Goal: Communication & Community: Share content

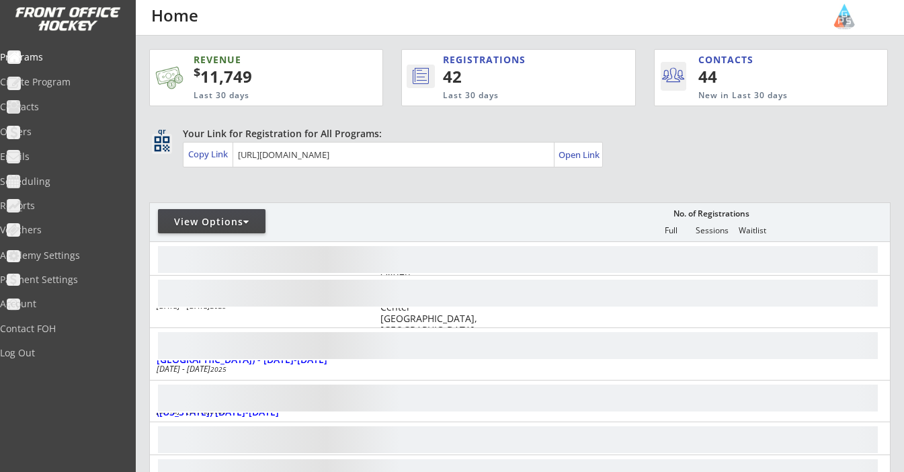
scroll to position [169, 0]
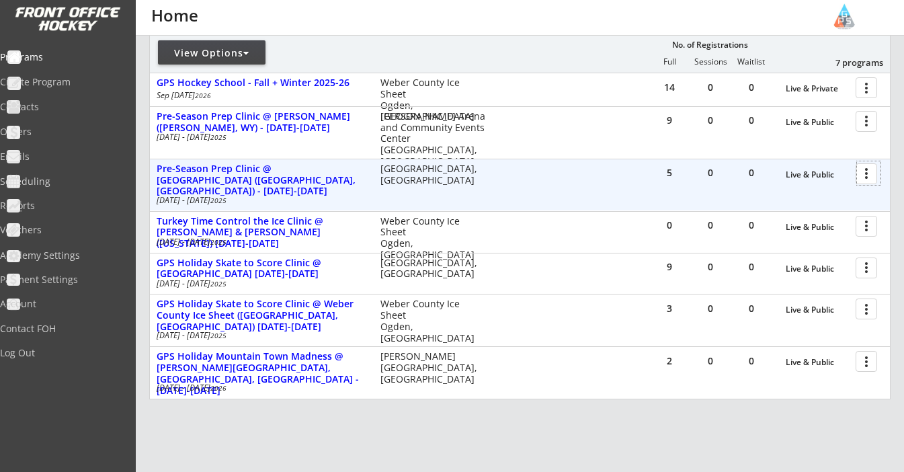
click at [869, 165] on div at bounding box center [869, 173] width 24 height 24
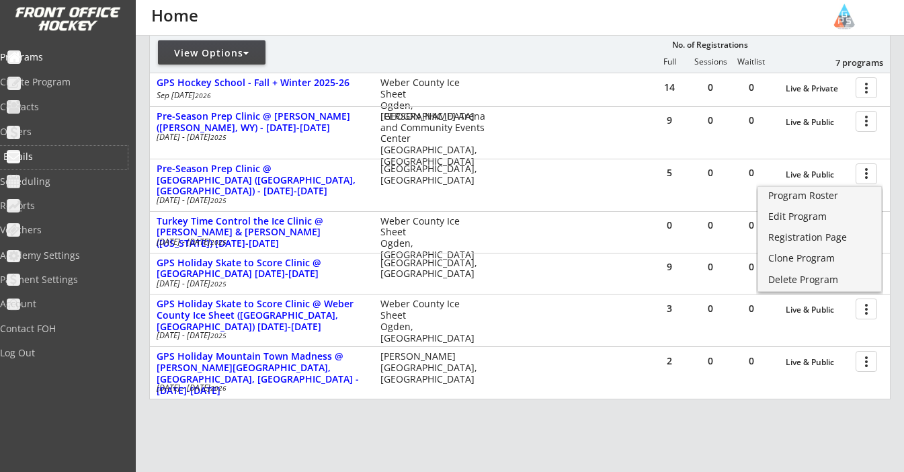
click at [55, 154] on div "Emails" at bounding box center [63, 156] width 121 height 9
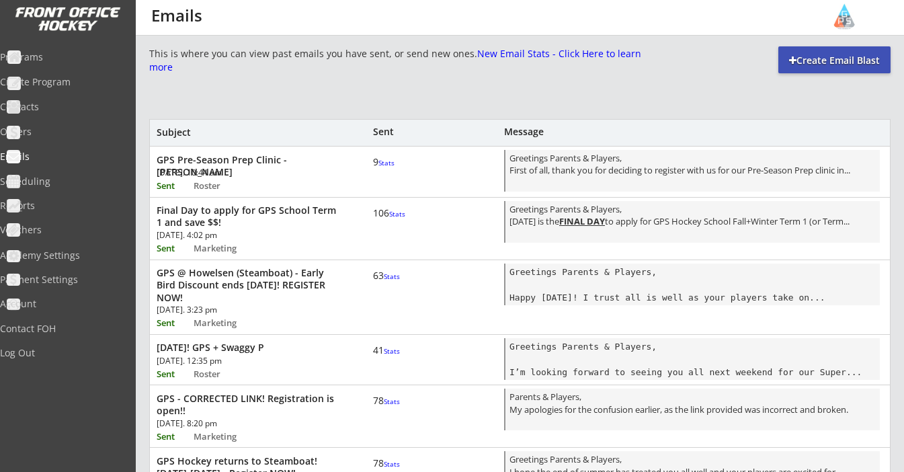
click at [277, 171] on div "[DATE]. 10:44 am" at bounding box center [233, 173] width 153 height 8
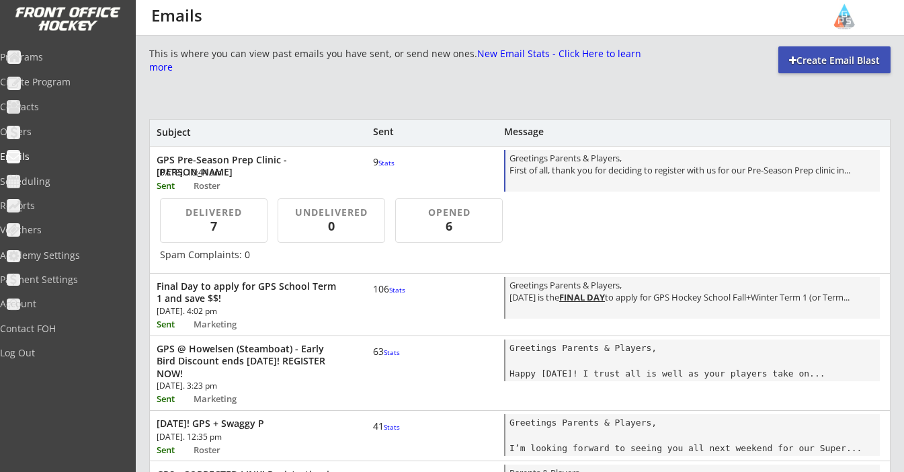
click at [631, 169] on div "Greetings Parents & Players, First of all, thank you for deciding to register w…" at bounding box center [693, 172] width 366 height 40
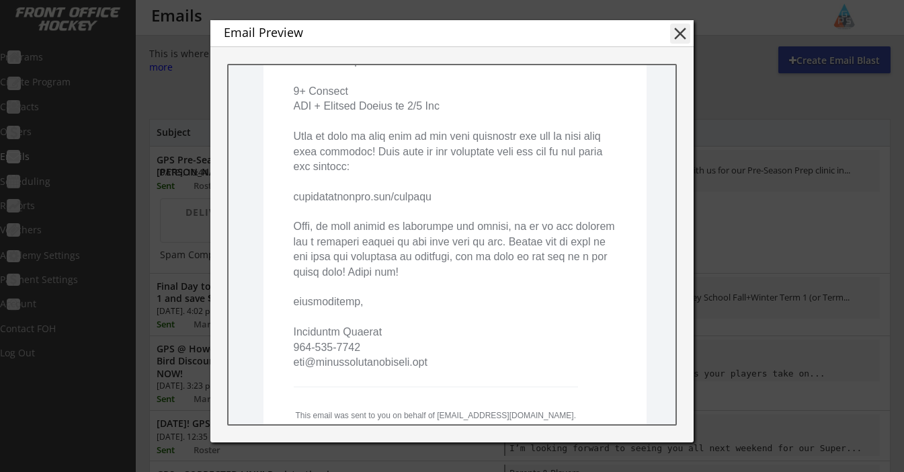
scroll to position [656, 0]
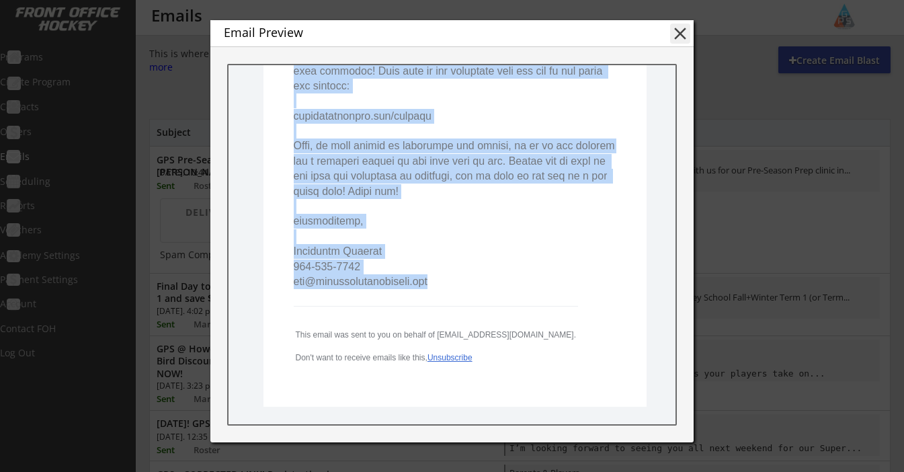
drag, startPoint x: 293, startPoint y: 131, endPoint x: 492, endPoint y: 251, distance: 231.7
copy pre "First of all, thank you for deciding to register with us for our Pre-Season Pre…"
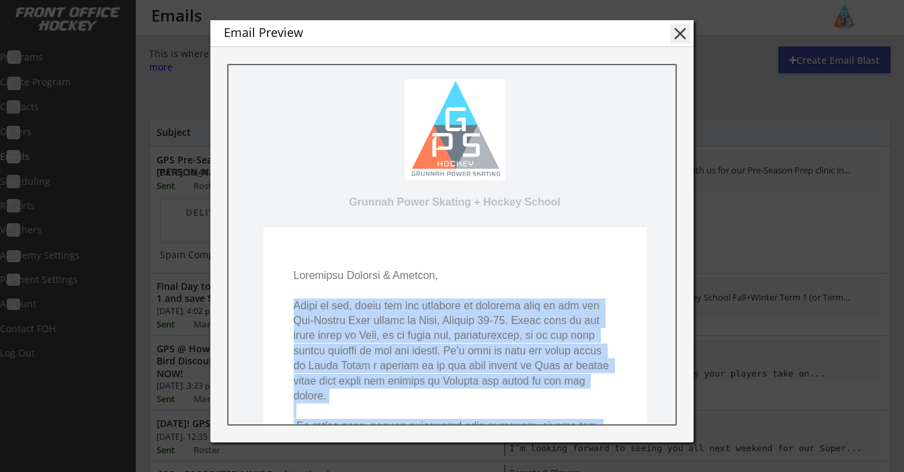
scroll to position [0, 0]
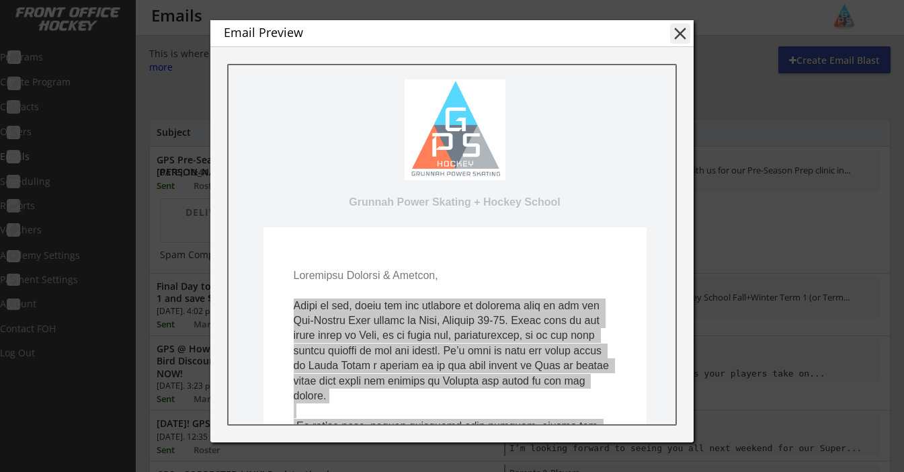
click at [679, 36] on button "close" at bounding box center [680, 34] width 20 height 20
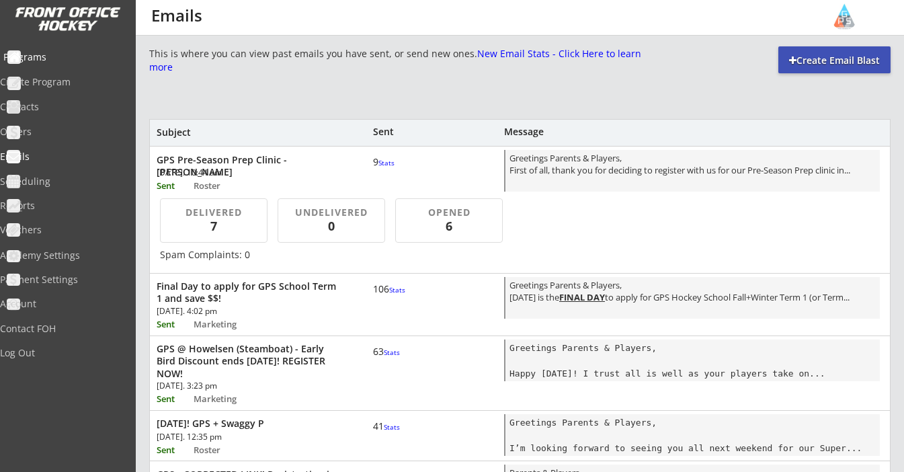
click at [58, 58] on div "Programs" at bounding box center [63, 56] width 121 height 9
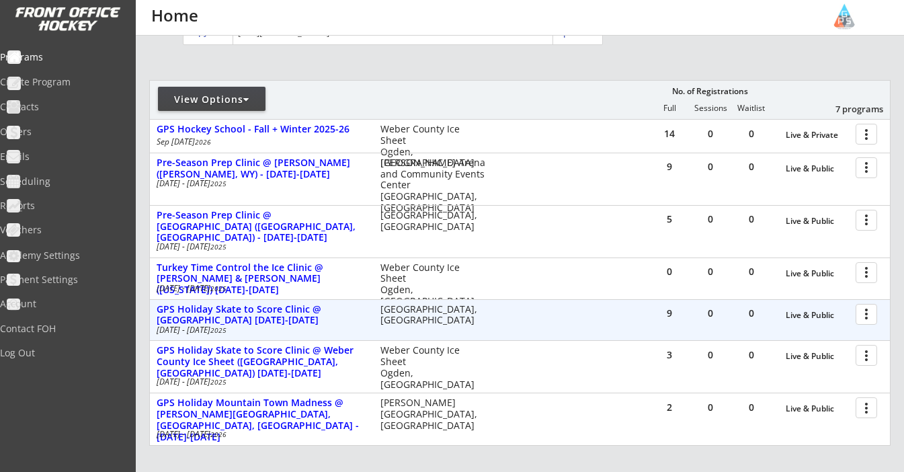
scroll to position [141, 0]
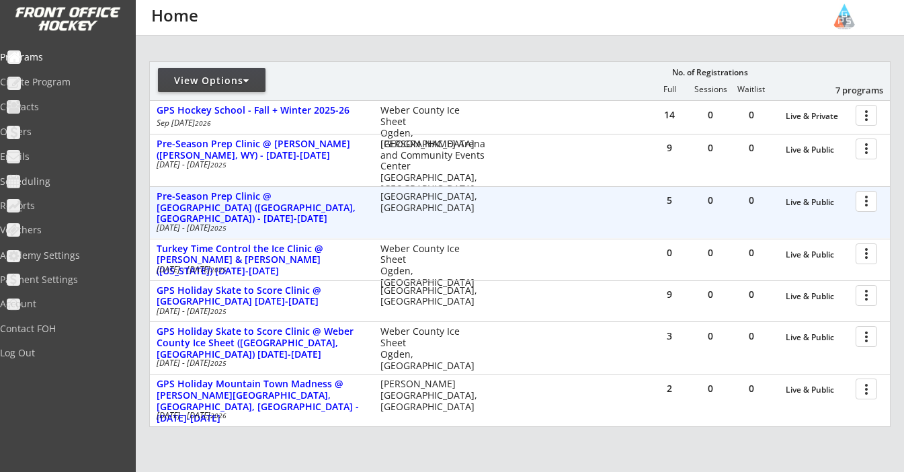
click at [868, 199] on div at bounding box center [869, 201] width 24 height 24
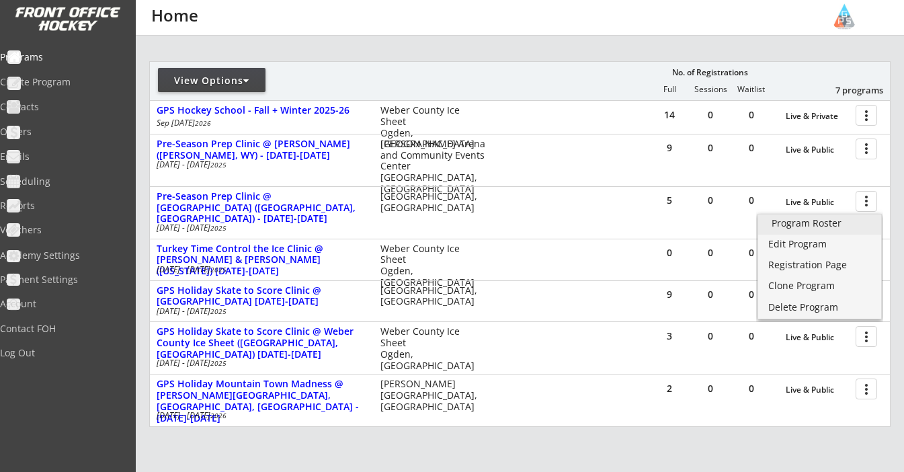
click at [826, 227] on div "Program Roster" at bounding box center [820, 223] width 96 height 9
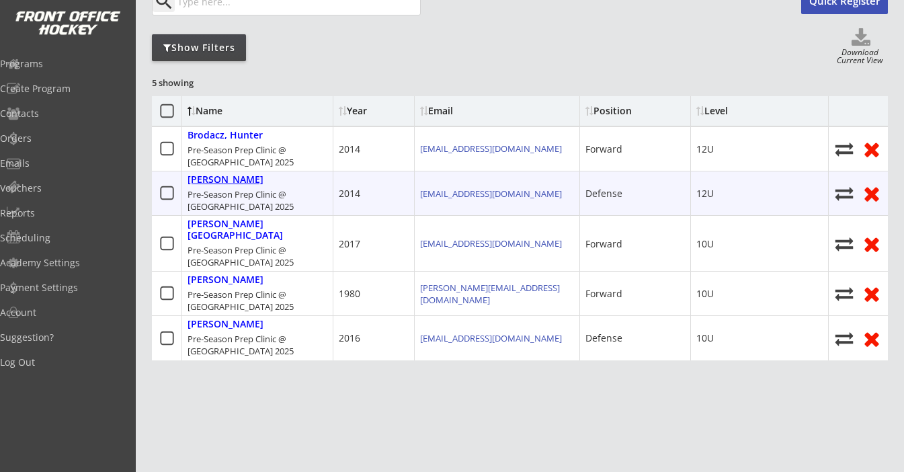
scroll to position [41, 0]
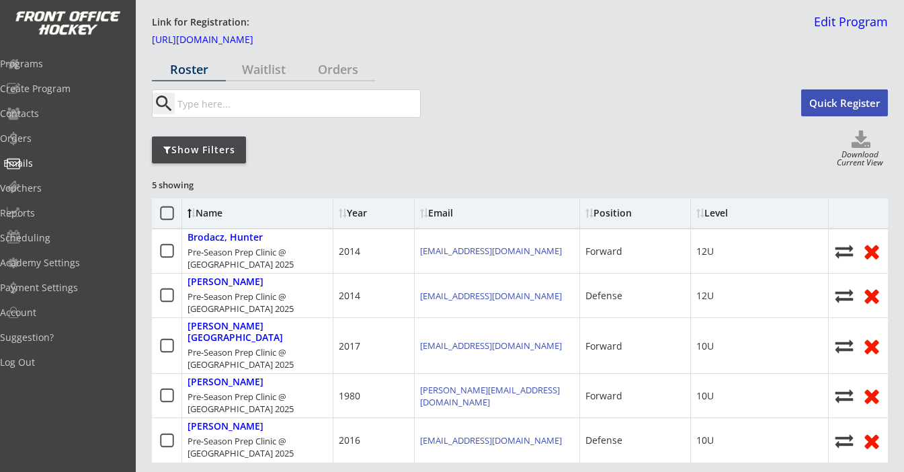
click at [57, 162] on div "Emails" at bounding box center [63, 163] width 121 height 9
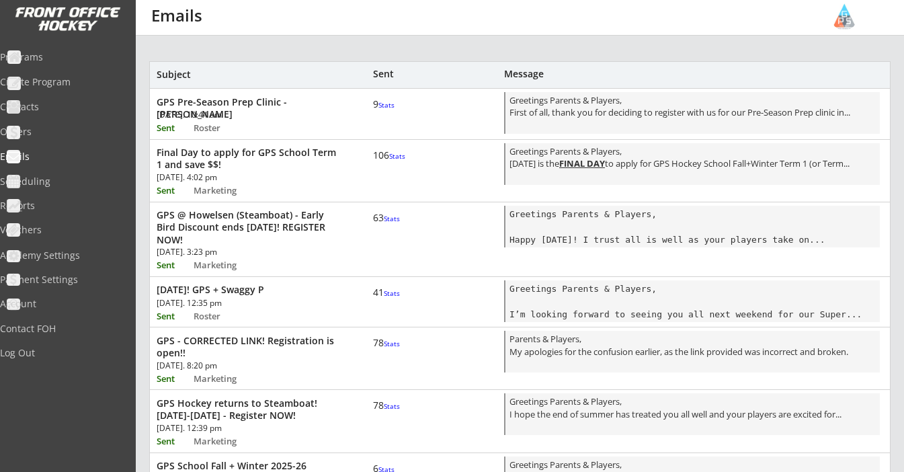
scroll to position [41, 0]
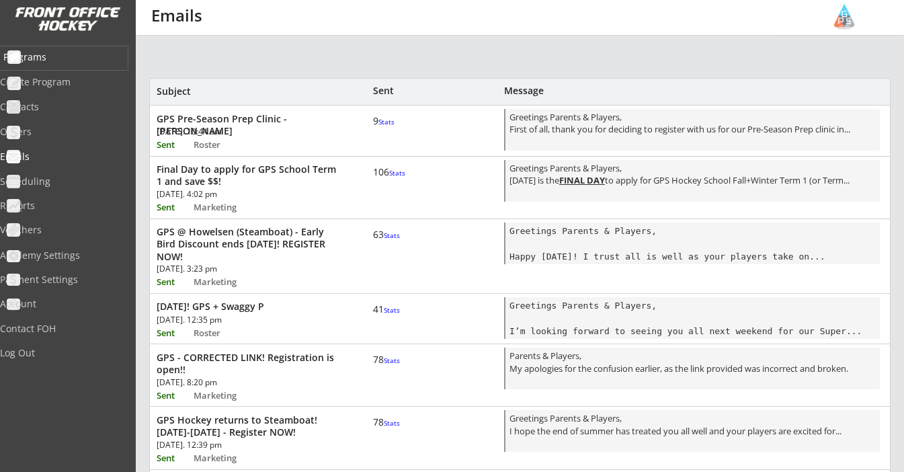
click at [66, 59] on div "Programs" at bounding box center [63, 56] width 121 height 9
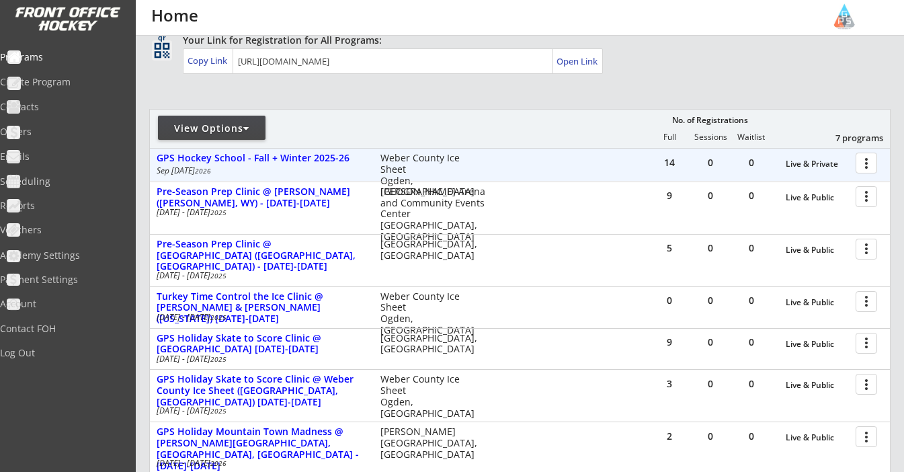
scroll to position [99, 0]
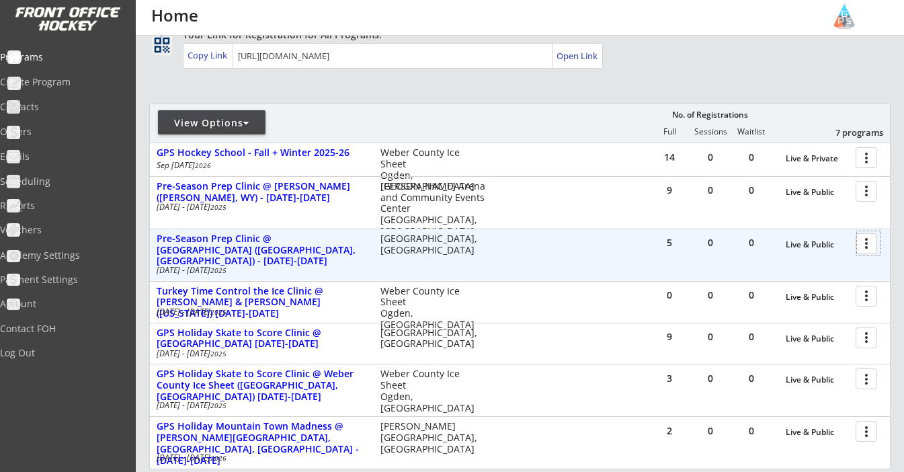
click at [862, 239] on div at bounding box center [869, 243] width 24 height 24
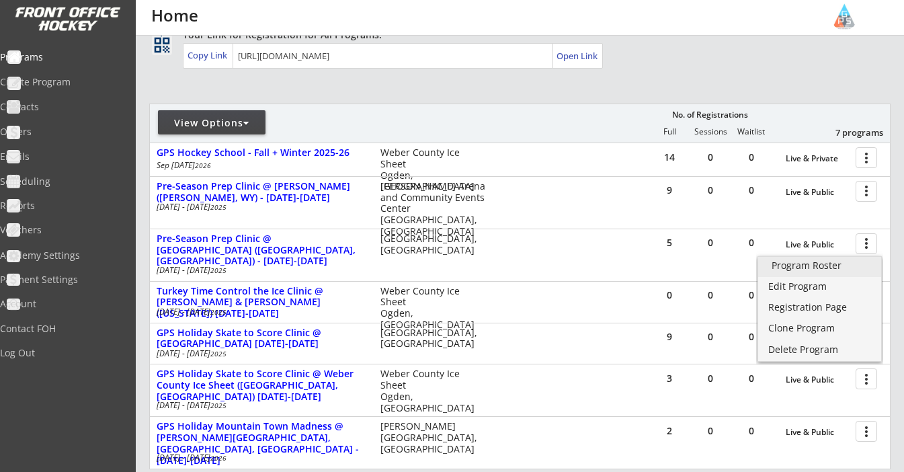
click at [836, 266] on div "Program Roster" at bounding box center [820, 265] width 96 height 9
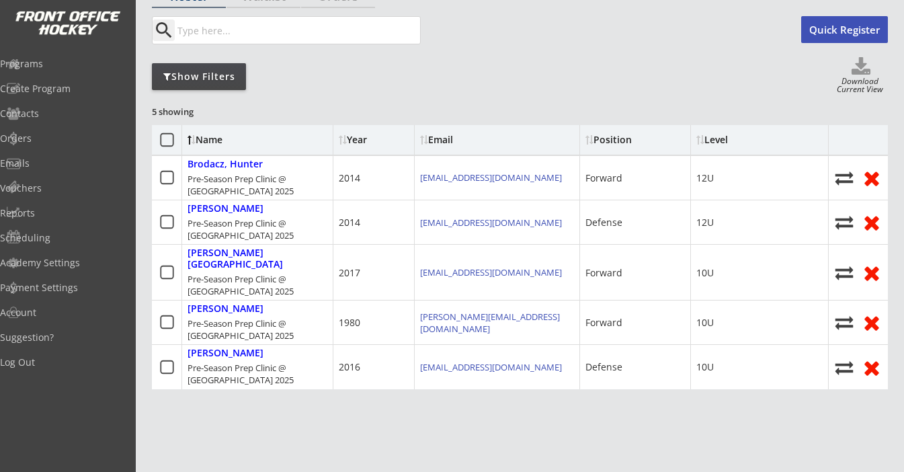
scroll to position [124, 0]
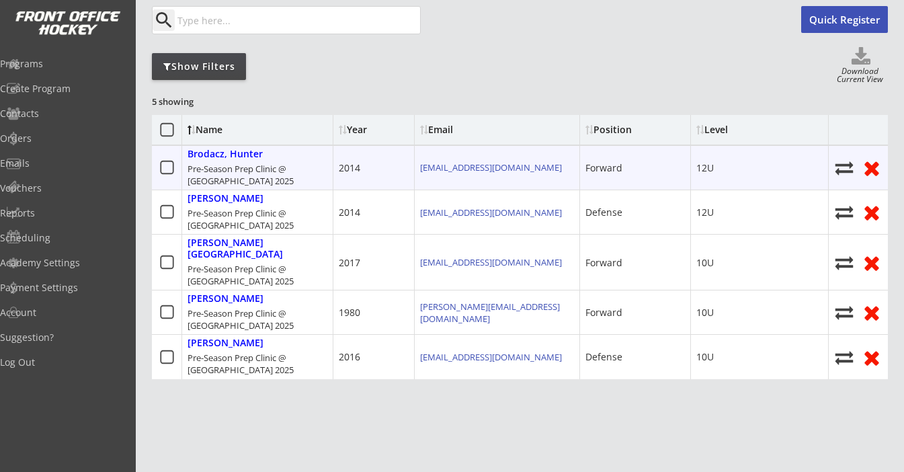
click at [171, 169] on icon at bounding box center [167, 167] width 17 height 17
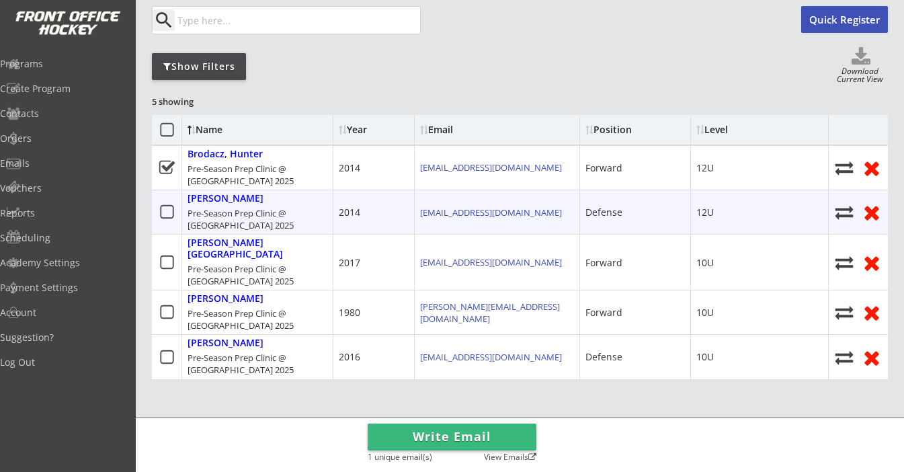
click at [171, 210] on icon at bounding box center [167, 212] width 17 height 17
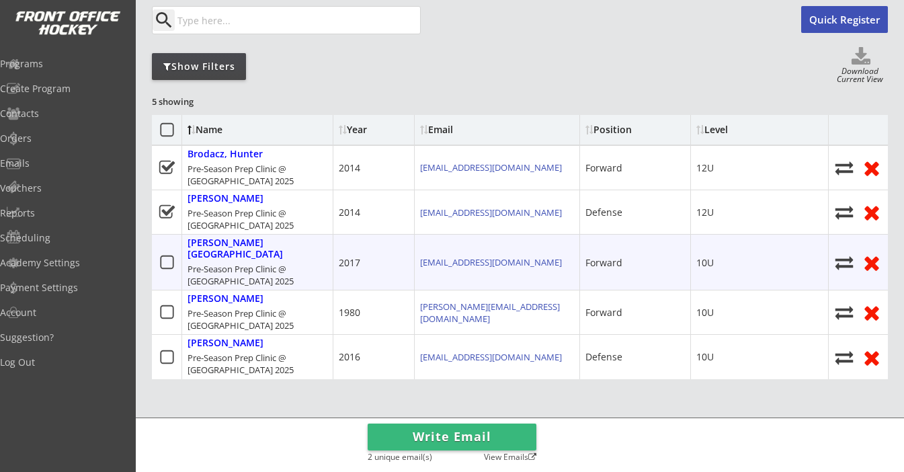
click at [166, 260] on use at bounding box center [166, 262] width 13 height 13
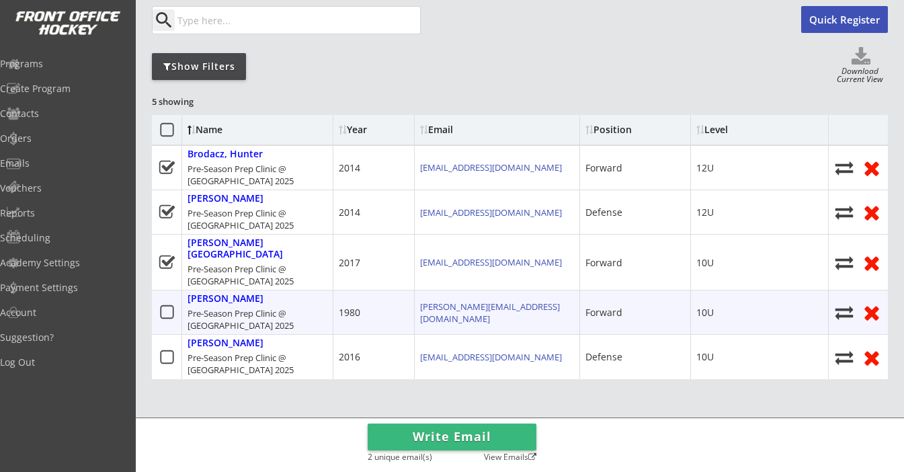
click at [166, 304] on icon at bounding box center [167, 312] width 17 height 17
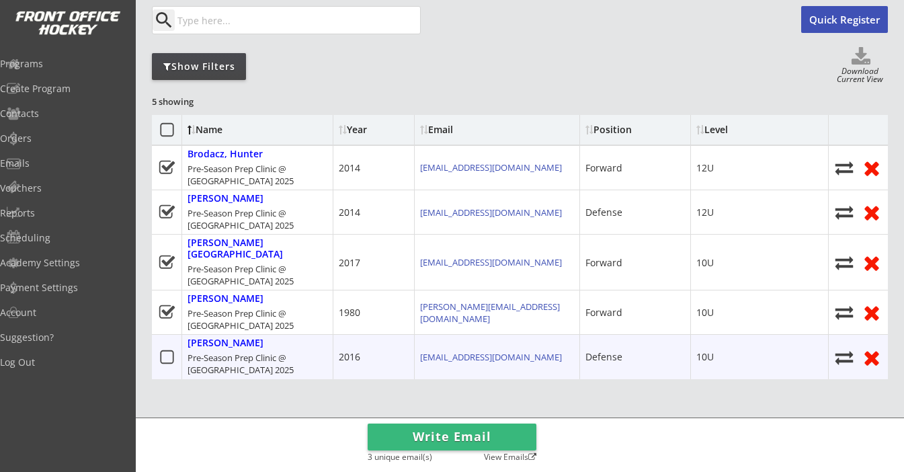
click at [162, 349] on icon at bounding box center [167, 357] width 17 height 17
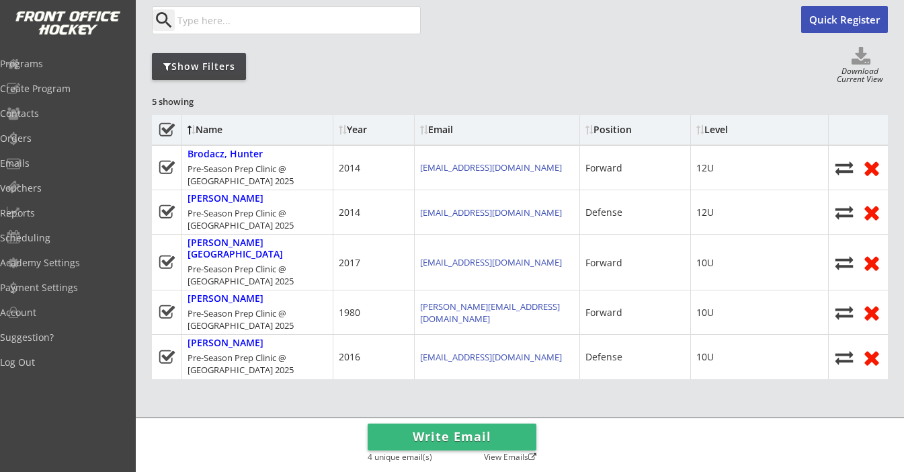
click at [433, 428] on button "Write Email" at bounding box center [452, 437] width 169 height 27
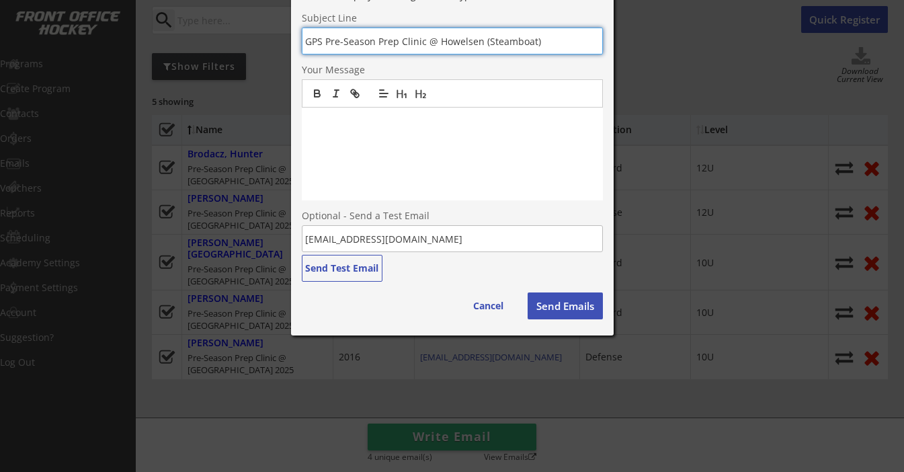
type input "GPS Pre-Season Prep Clinic @ Howelsen (Steamboat)"
click at [417, 200] on div at bounding box center [452, 154] width 301 height 93
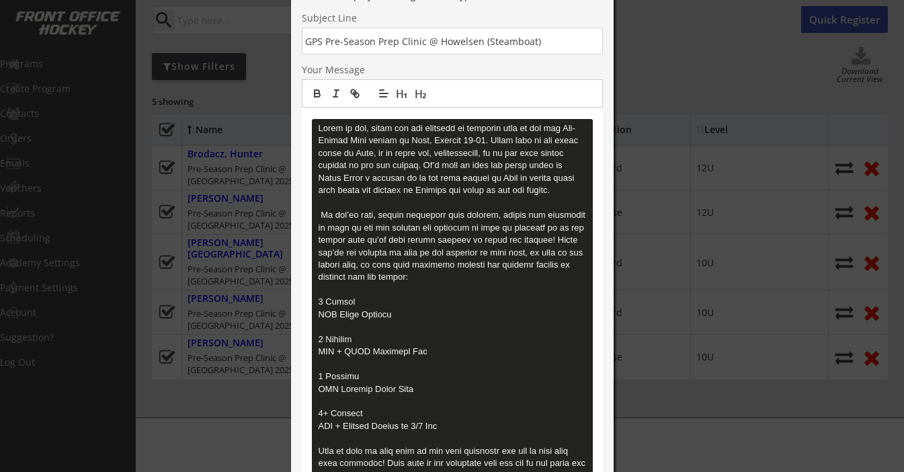
scroll to position [167, 0]
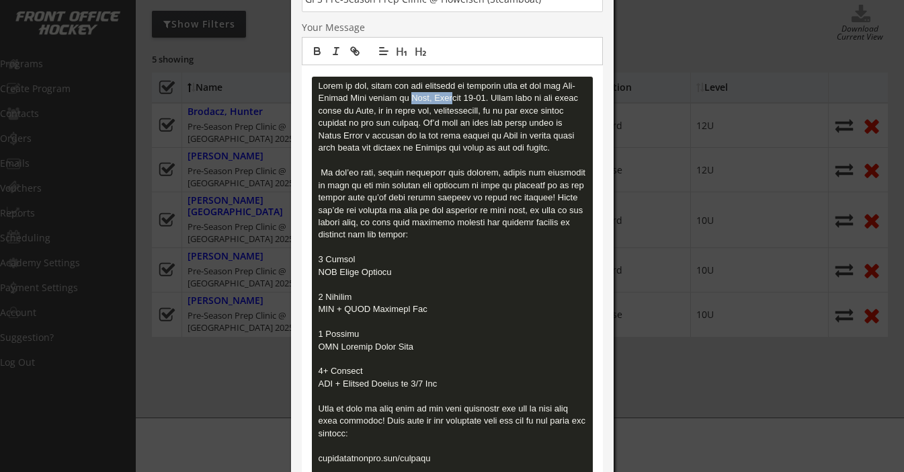
drag, startPoint x: 403, startPoint y: 254, endPoint x: 442, endPoint y: 257, distance: 39.1
click at [442, 257] on pre at bounding box center [452, 341] width 281 height 528
click at [407, 257] on pre at bounding box center [452, 341] width 281 height 528
click at [398, 257] on pre at bounding box center [452, 341] width 281 height 528
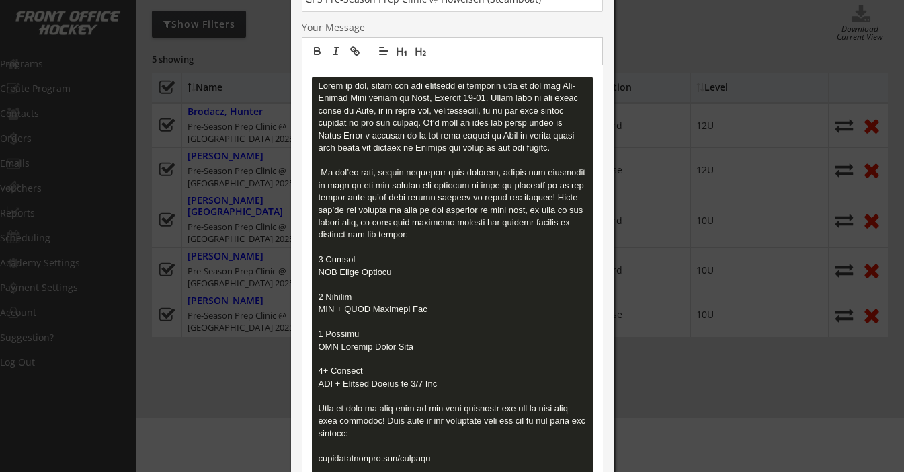
click at [393, 258] on pre at bounding box center [452, 341] width 281 height 528
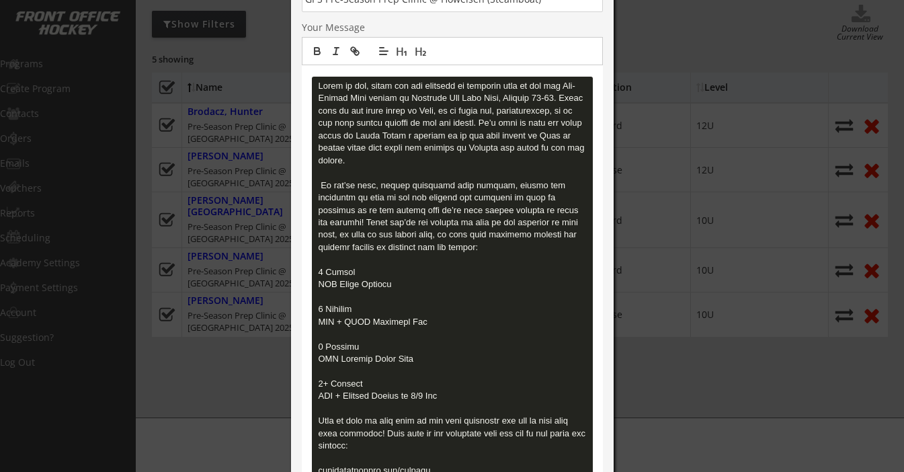
click at [481, 260] on pre at bounding box center [452, 347] width 281 height 540
drag, startPoint x: 537, startPoint y: 256, endPoint x: 514, endPoint y: 257, distance: 22.9
click at [514, 257] on pre at bounding box center [452, 347] width 281 height 540
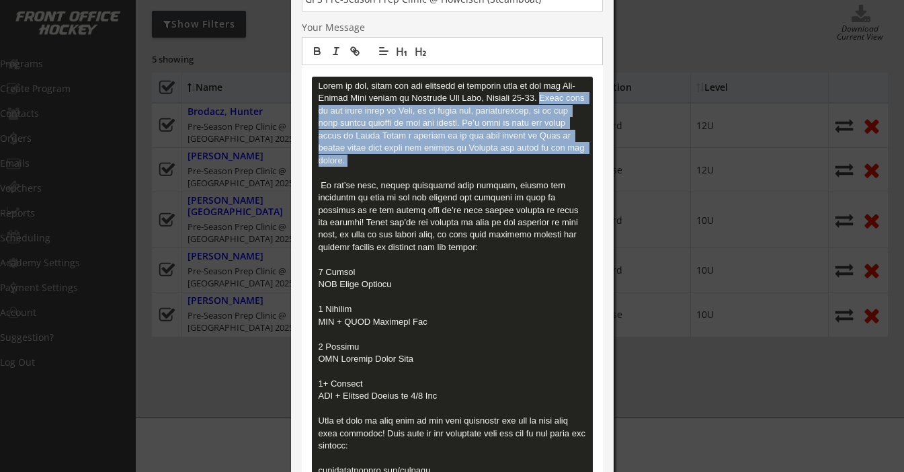
drag, startPoint x: 544, startPoint y: 258, endPoint x: 437, endPoint y: 331, distance: 129.6
click at [437, 331] on pre at bounding box center [452, 347] width 281 height 540
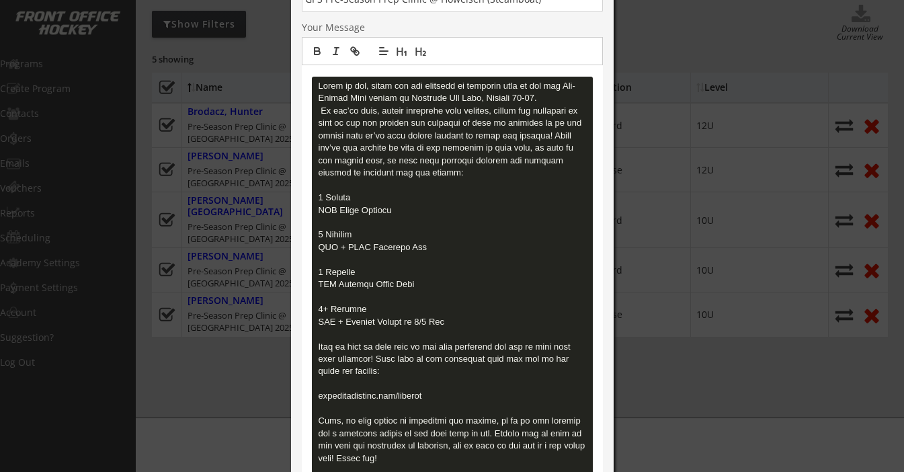
click at [322, 268] on pre at bounding box center [452, 310] width 281 height 466
click at [321, 269] on pre at bounding box center [452, 310] width 281 height 466
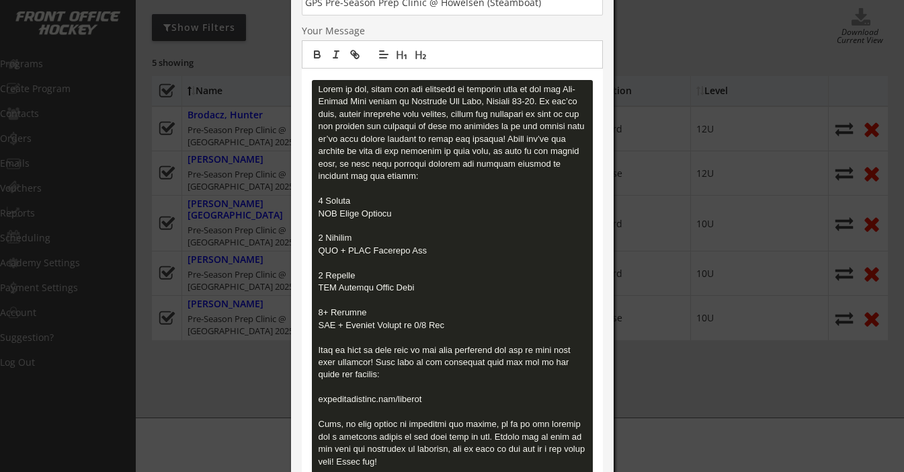
scroll to position [183, 0]
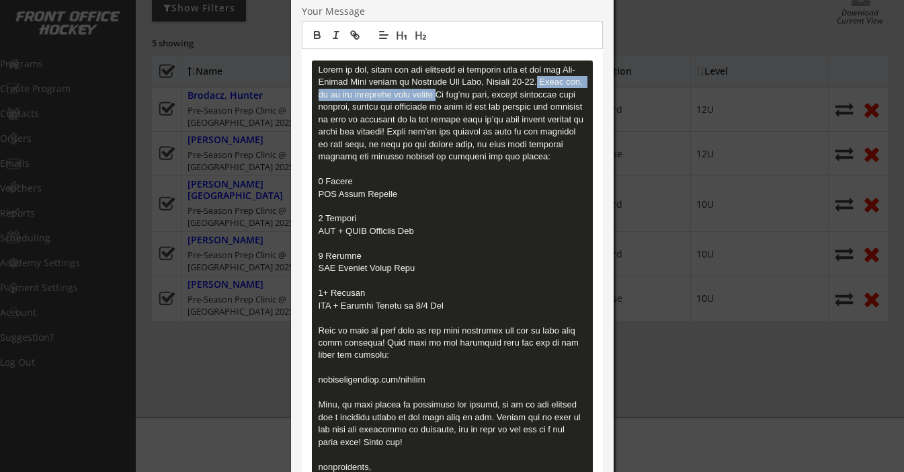
drag, startPoint x: 447, startPoint y: 253, endPoint x: 539, endPoint y: 243, distance: 92.0
click at [539, 243] on pre at bounding box center [452, 294] width 281 height 466
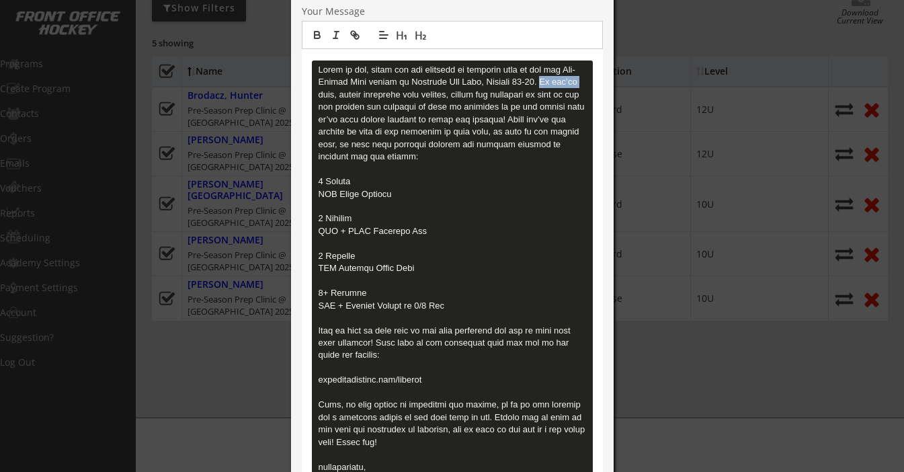
drag, startPoint x: 541, startPoint y: 239, endPoint x: 580, endPoint y: 242, distance: 39.8
click at [580, 242] on pre at bounding box center [452, 294] width 281 height 466
drag, startPoint x: 562, startPoint y: 241, endPoint x: 542, endPoint y: 241, distance: 20.2
click at [542, 241] on pre at bounding box center [452, 294] width 281 height 466
click at [545, 243] on pre at bounding box center [452, 294] width 281 height 466
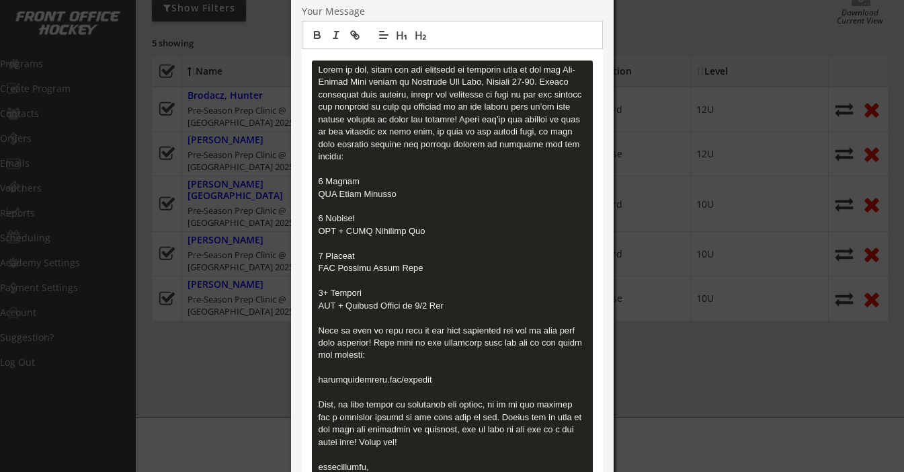
click at [541, 241] on pre at bounding box center [452, 294] width 281 height 466
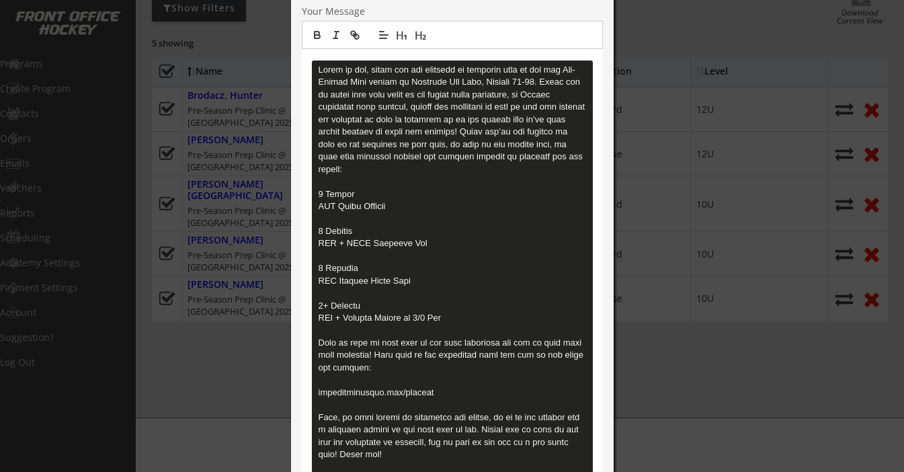
click at [533, 253] on pre at bounding box center [452, 300] width 281 height 478
click at [424, 276] on pre at bounding box center [452, 300] width 281 height 478
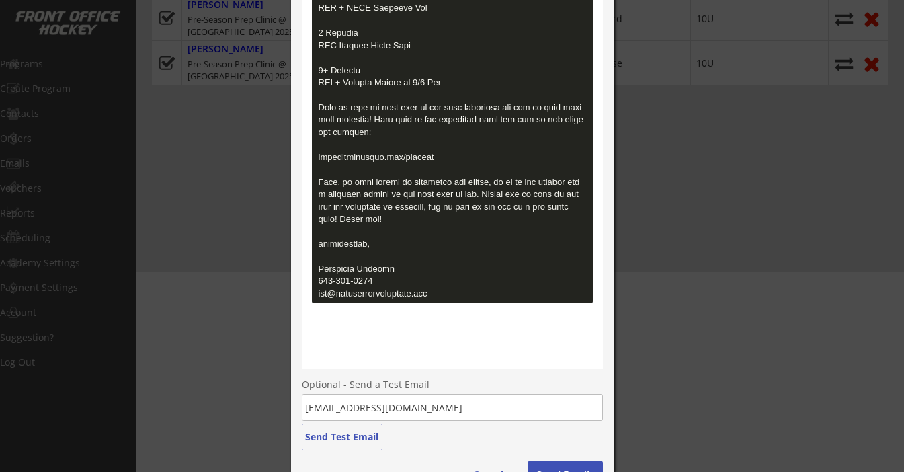
scroll to position [434, 0]
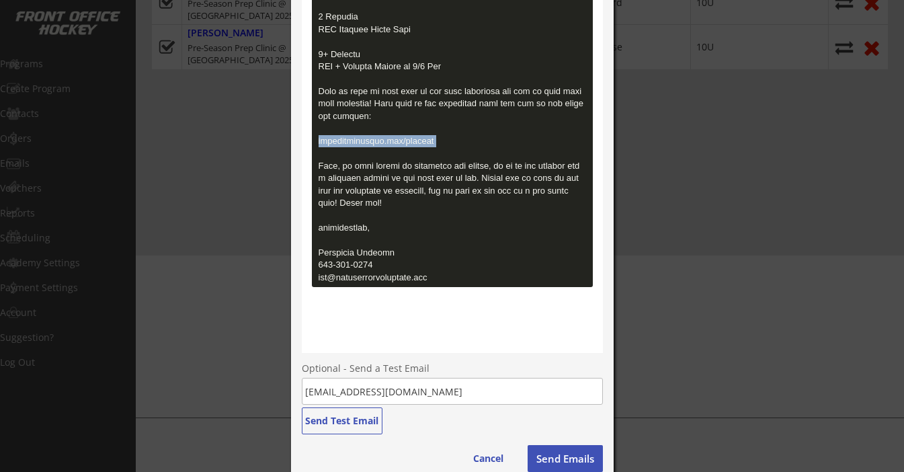
drag, startPoint x: 449, startPoint y: 296, endPoint x: 309, endPoint y: 288, distance: 140.1
click at [309, 288] on div at bounding box center [452, 75] width 301 height 555
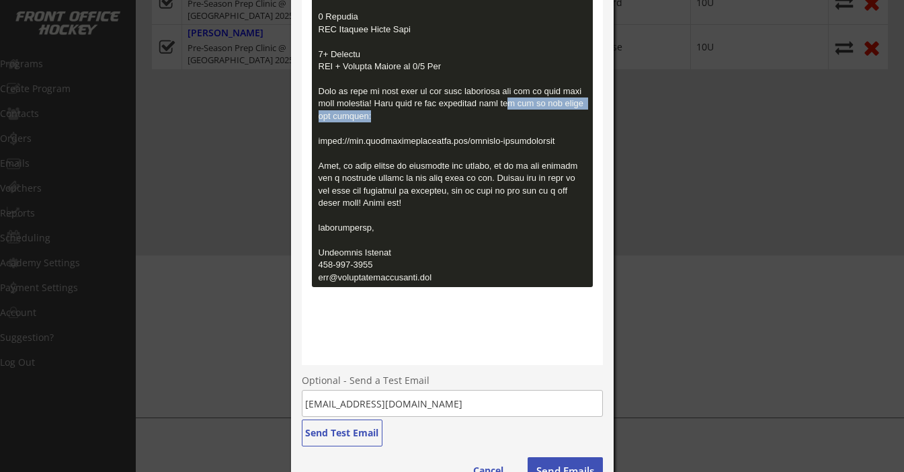
drag, startPoint x: 500, startPoint y: 255, endPoint x: 505, endPoint y: 266, distance: 11.7
click at [505, 266] on pre at bounding box center [452, 48] width 281 height 478
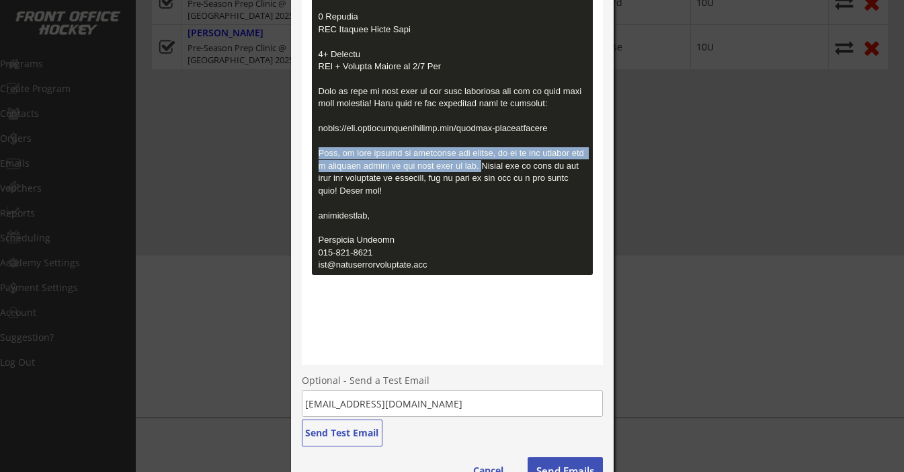
drag, startPoint x: 321, startPoint y: 305, endPoint x: 487, endPoint y: 309, distance: 166.1
click at [487, 275] on pre at bounding box center [452, 42] width 281 height 466
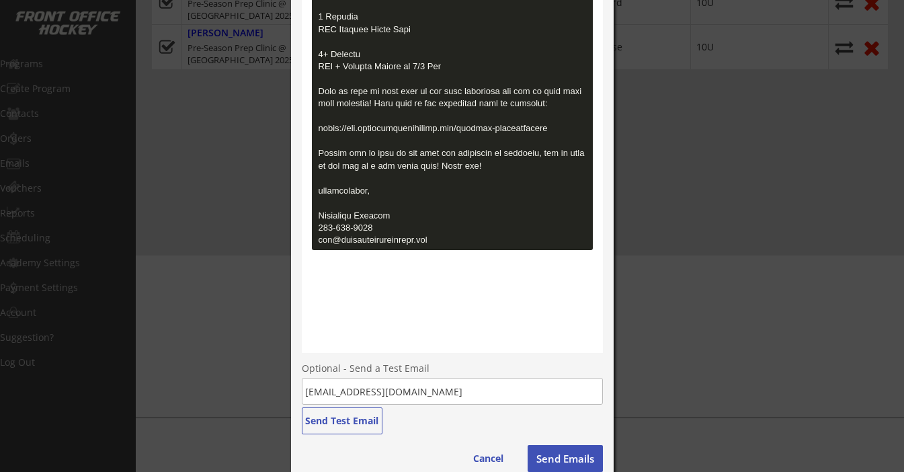
click at [441, 139] on pre at bounding box center [452, 29] width 281 height 441
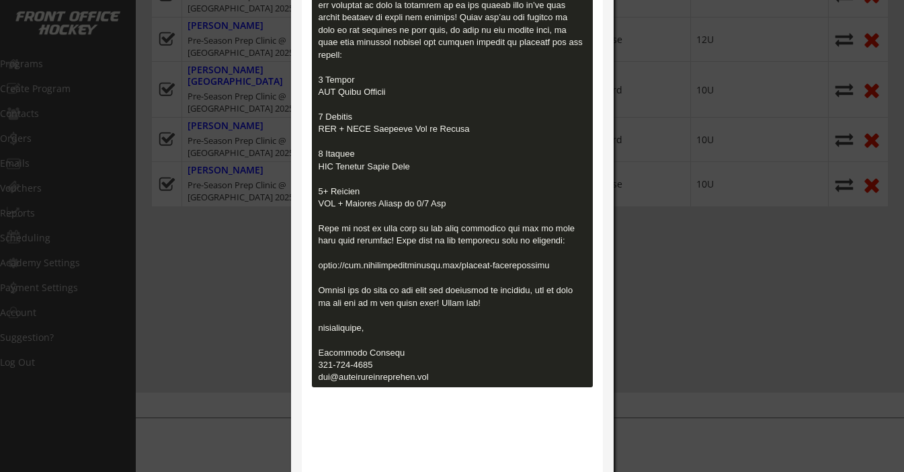
scroll to position [297, 0]
click at [318, 115] on pre at bounding box center [452, 167] width 281 height 441
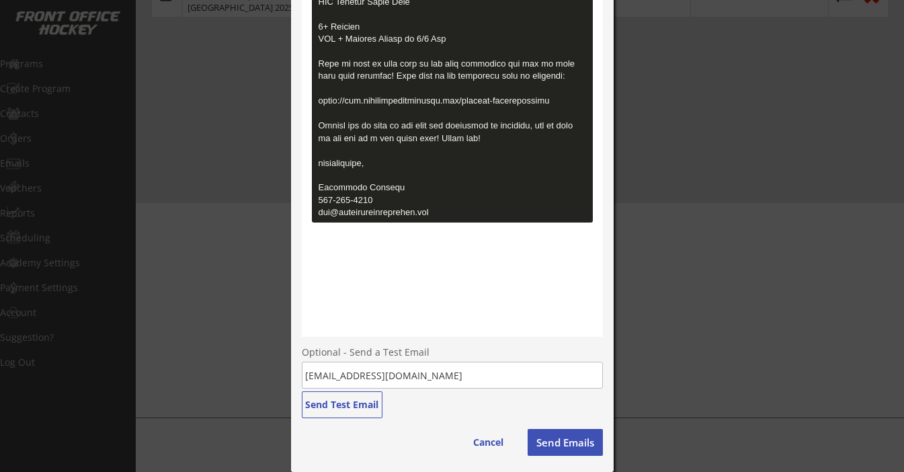
scroll to position [602, 0]
click at [362, 418] on button "Send Test Email" at bounding box center [342, 404] width 81 height 27
click at [556, 442] on button "Send Emails" at bounding box center [565, 442] width 75 height 27
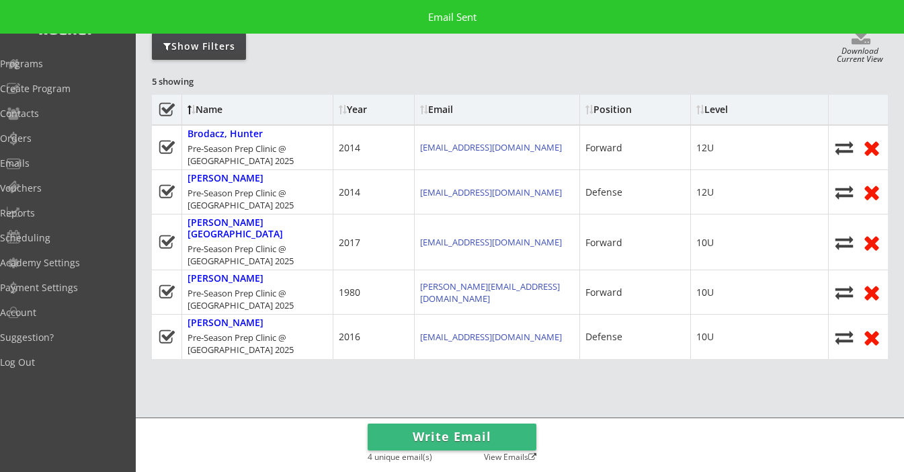
scroll to position [132, 0]
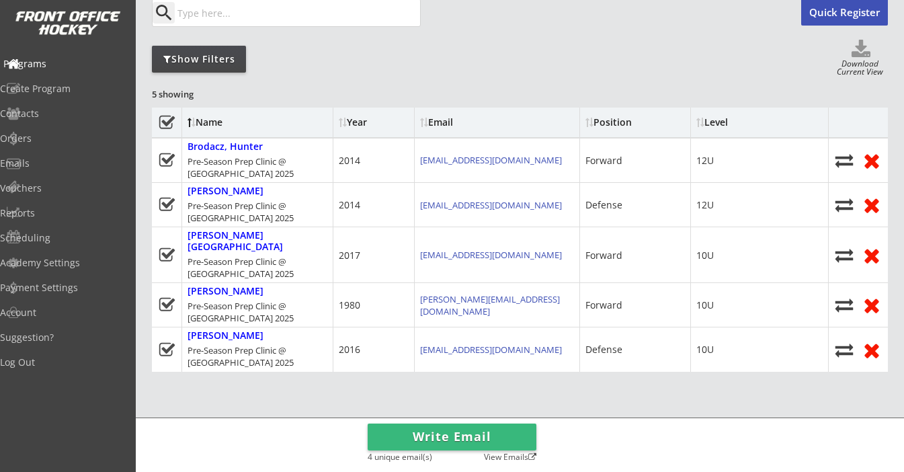
click at [56, 67] on div "Programs" at bounding box center [63, 63] width 121 height 9
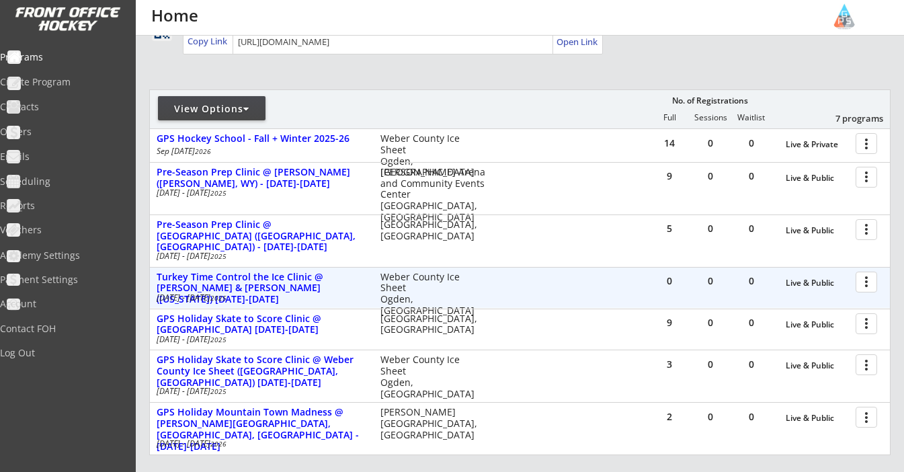
scroll to position [128, 0]
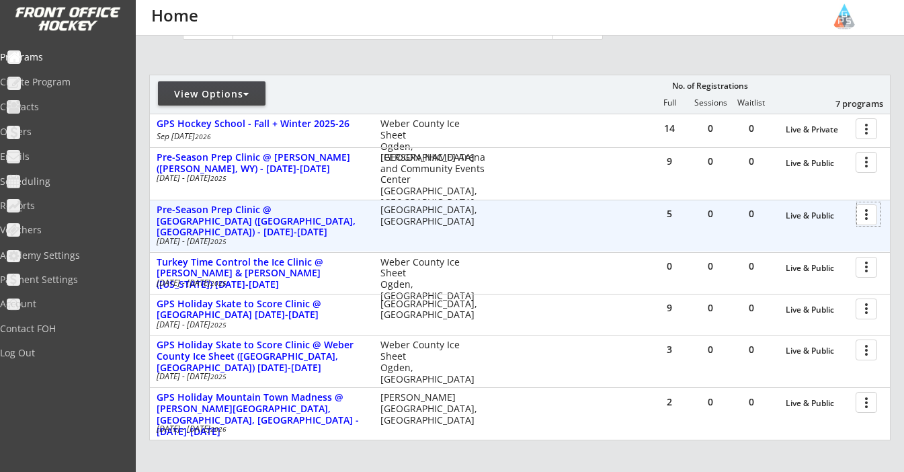
click at [869, 222] on div at bounding box center [869, 214] width 24 height 24
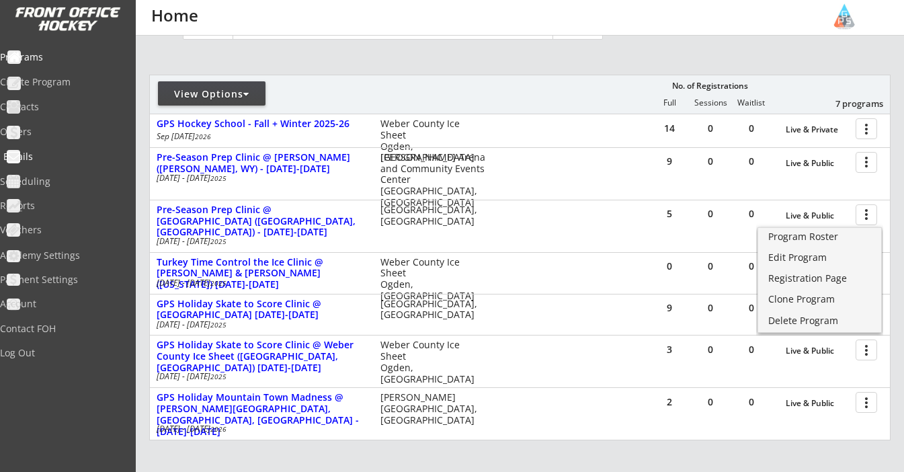
click at [40, 157] on div "Emails" at bounding box center [63, 156] width 121 height 9
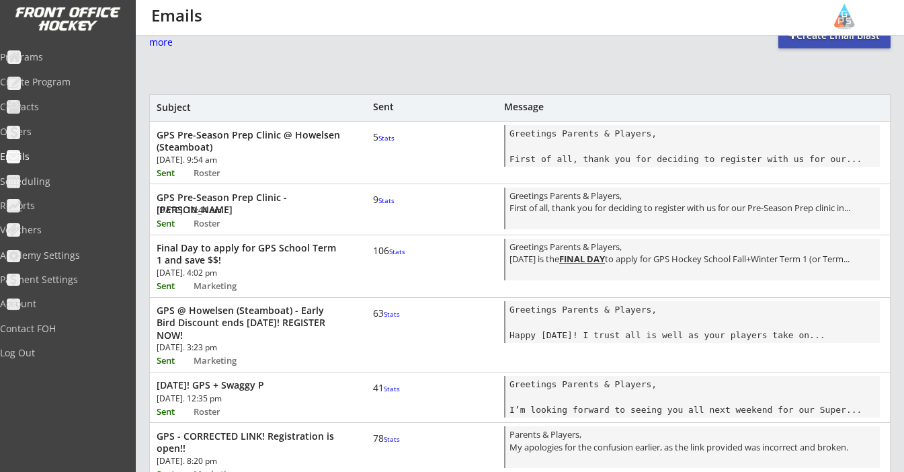
scroll to position [28, 0]
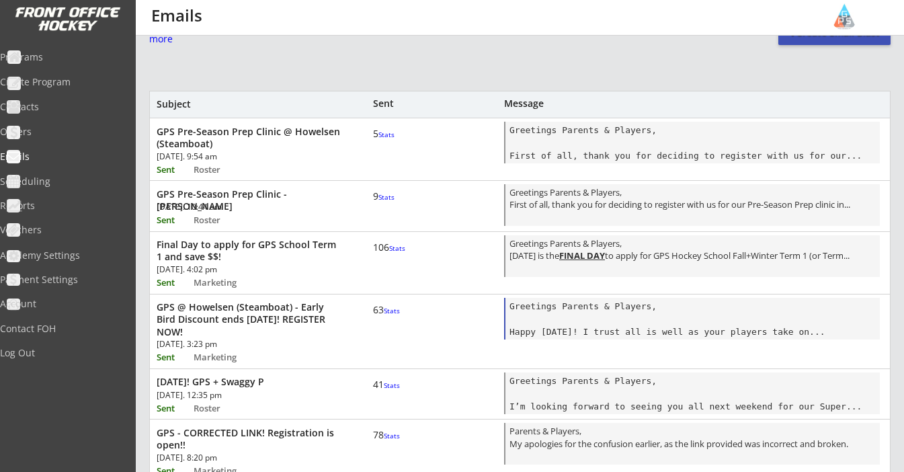
click at [618, 316] on div "Greetings Parents & Players, Happy Labor Day! I trust all is well as your playe…" at bounding box center [693, 320] width 366 height 40
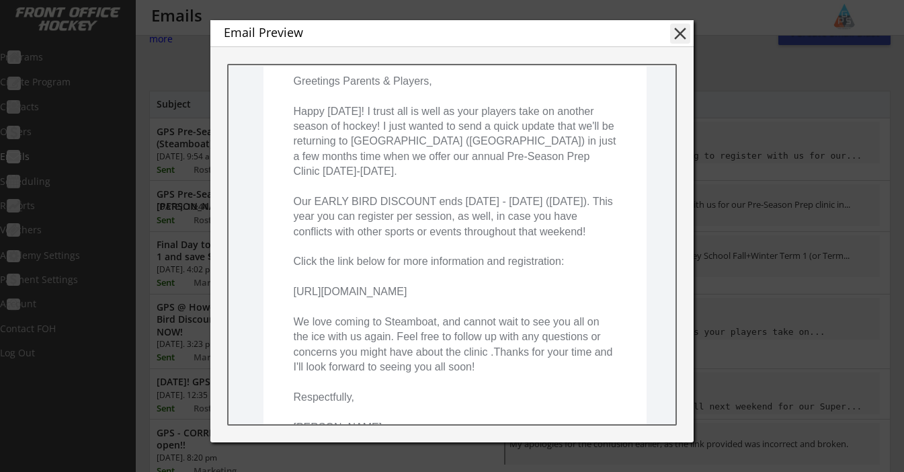
scroll to position [206, 0]
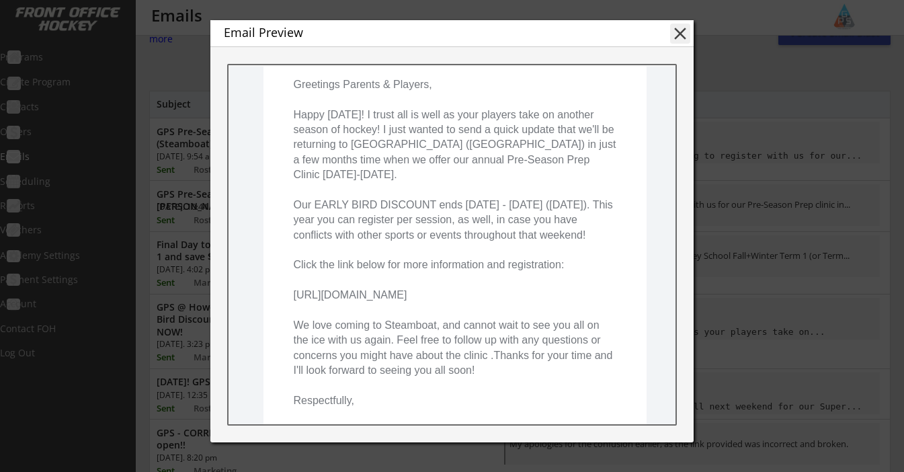
click at [681, 33] on button "close" at bounding box center [680, 34] width 20 height 20
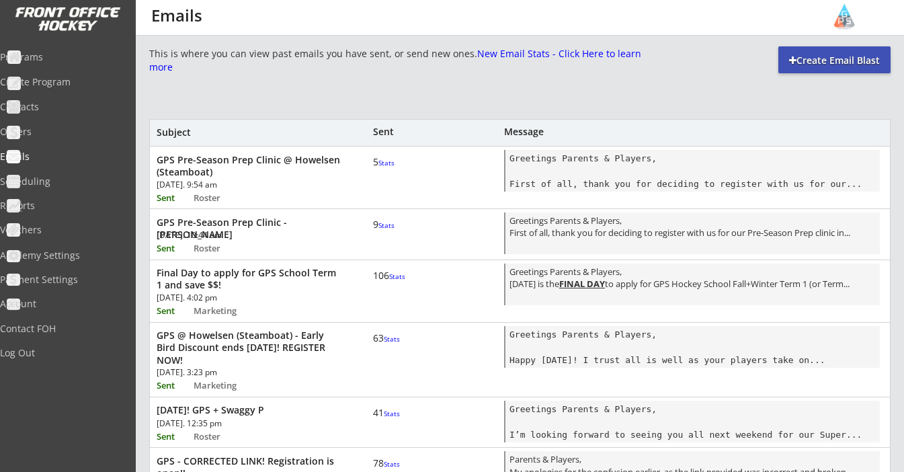
scroll to position [0, 0]
click at [54, 108] on div "Contacts" at bounding box center [63, 106] width 121 height 9
select select ""Players""
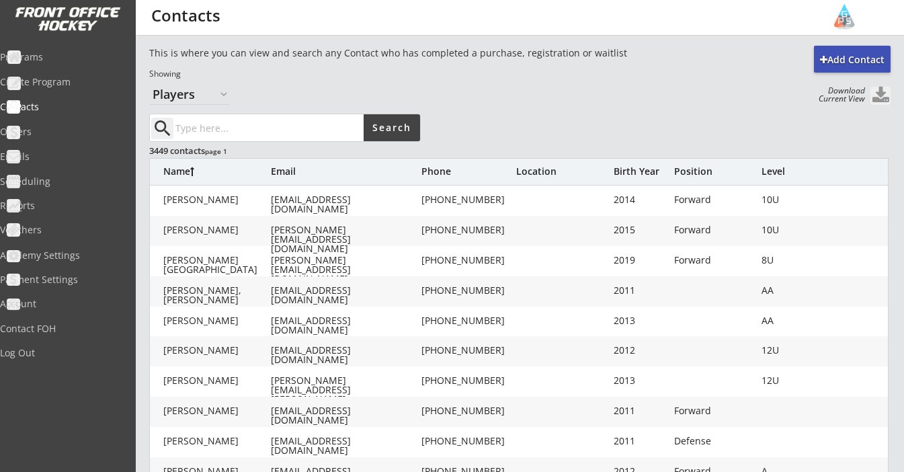
click at [235, 124] on input "input" at bounding box center [268, 127] width 191 height 27
type input "Steamboat"
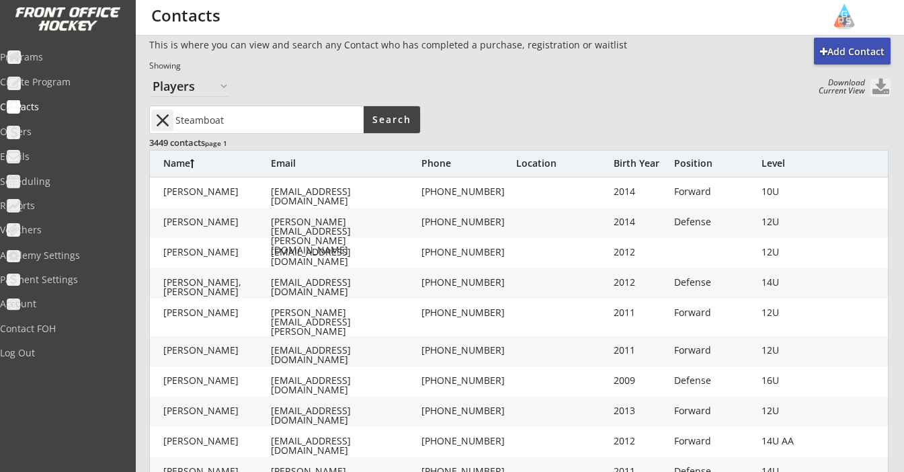
scroll to position [8, 0]
click at [253, 125] on input "input" at bounding box center [268, 119] width 191 height 27
click at [401, 120] on button "Search" at bounding box center [392, 119] width 56 height 27
click at [161, 113] on button "close" at bounding box center [162, 121] width 22 height 22
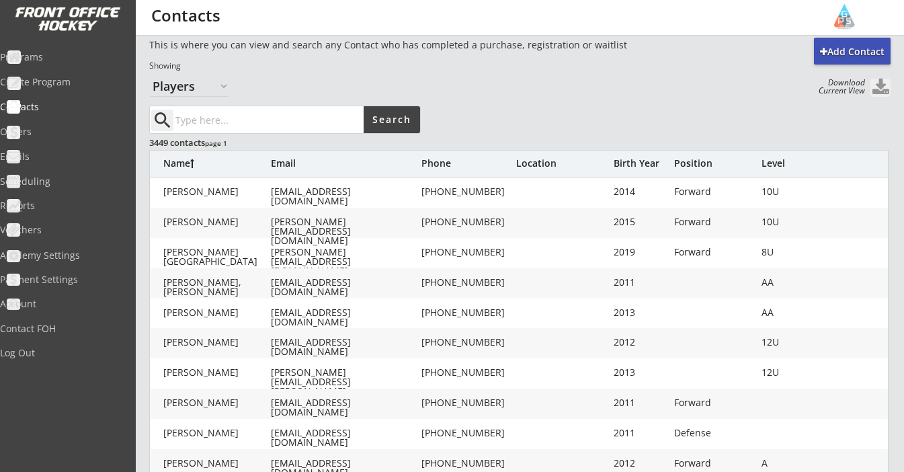
click at [206, 122] on input "input" at bounding box center [268, 119] width 191 height 27
type input "Steamboat"
click at [417, 114] on button "Search" at bounding box center [392, 119] width 56 height 27
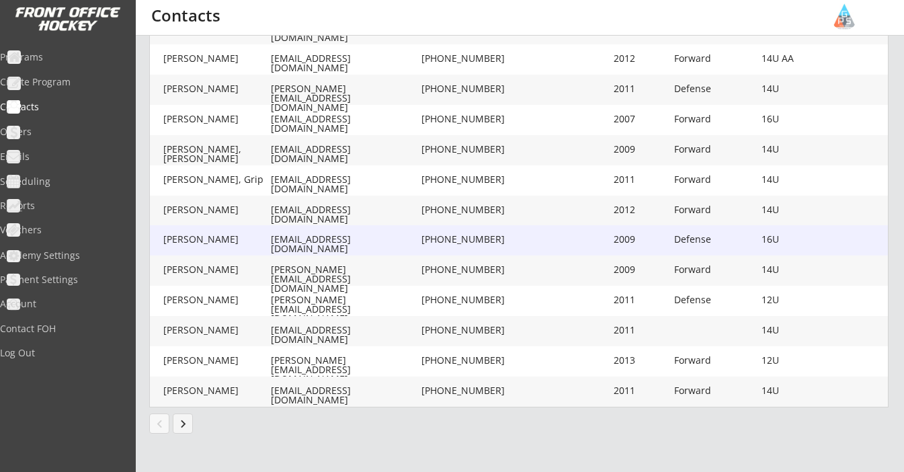
scroll to position [391, 0]
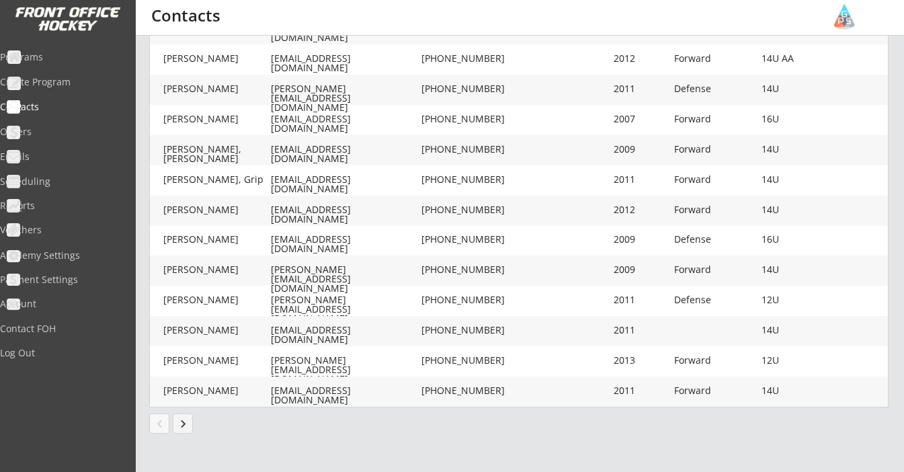
click at [193, 424] on div "chevron_left keyboard_arrow_right" at bounding box center [199, 423] width 101 height 21
click at [174, 427] on button "keyboard_arrow_right" at bounding box center [183, 424] width 20 height 20
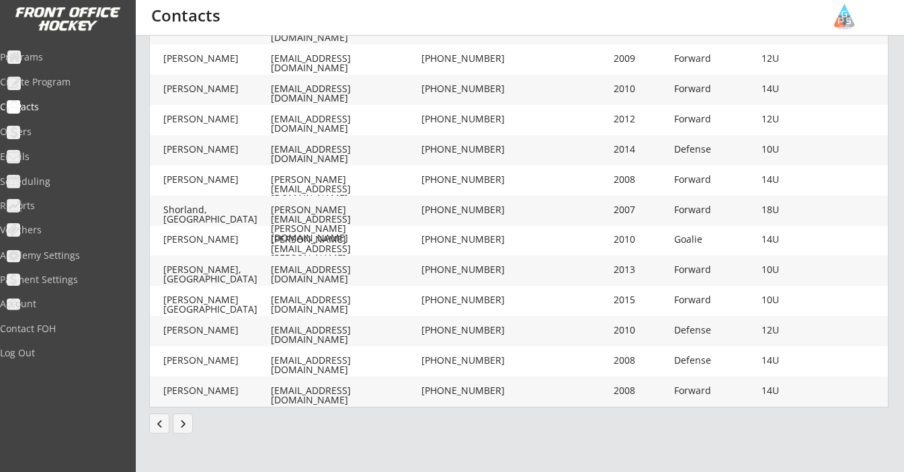
click at [182, 425] on button "keyboard_arrow_right" at bounding box center [183, 424] width 20 height 20
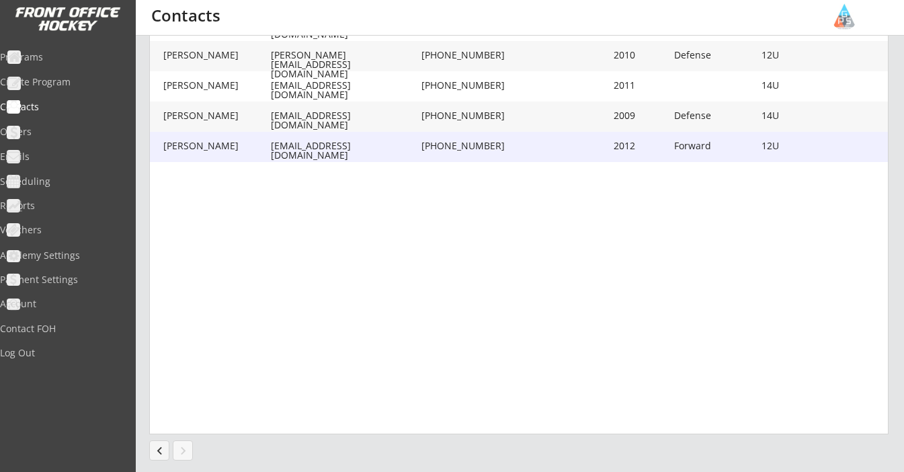
scroll to position [378, 0]
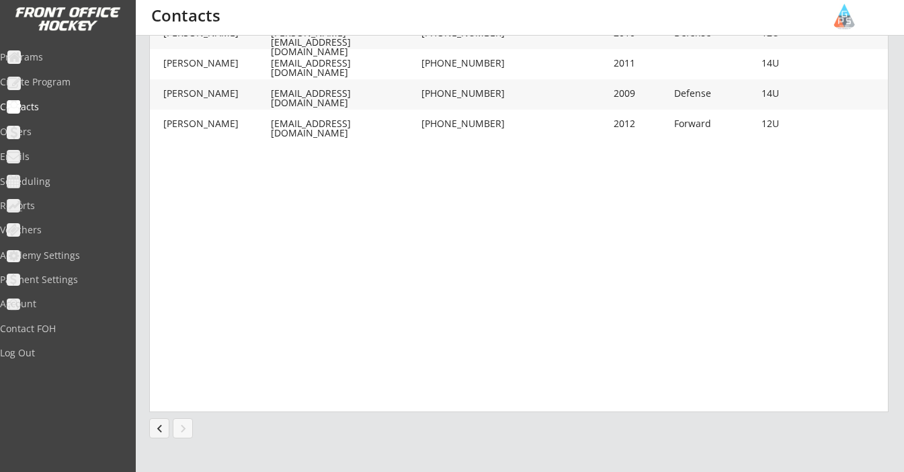
click at [158, 427] on button "chevron_left" at bounding box center [159, 428] width 20 height 20
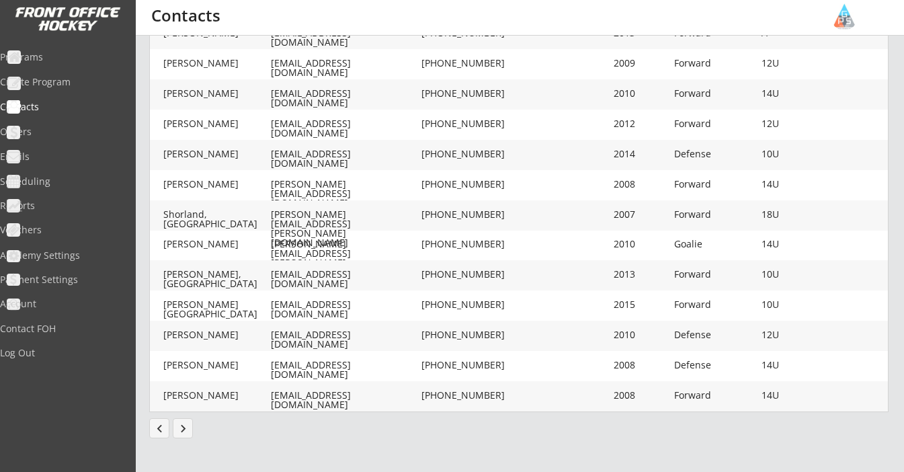
click at [158, 427] on button "chevron_left" at bounding box center [159, 428] width 20 height 20
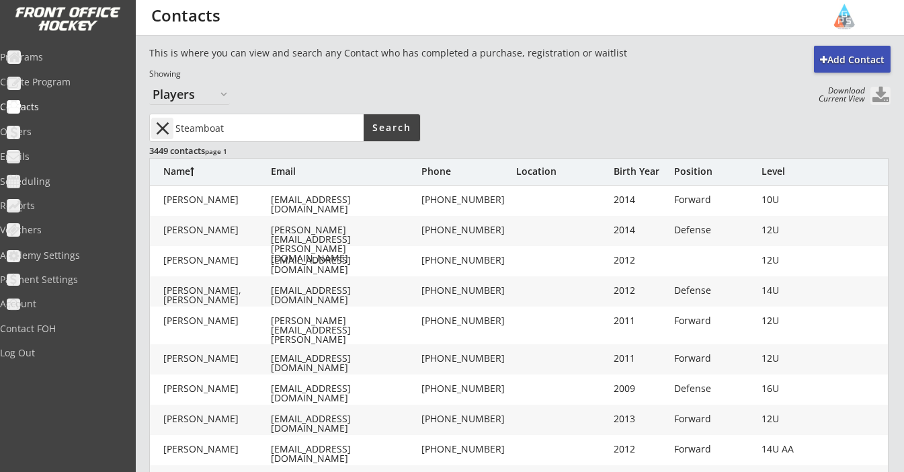
scroll to position [0, 0]
click at [873, 100] on button at bounding box center [881, 96] width 20 height 18
click at [63, 331] on div "Contact FOH" at bounding box center [63, 328] width 121 height 9
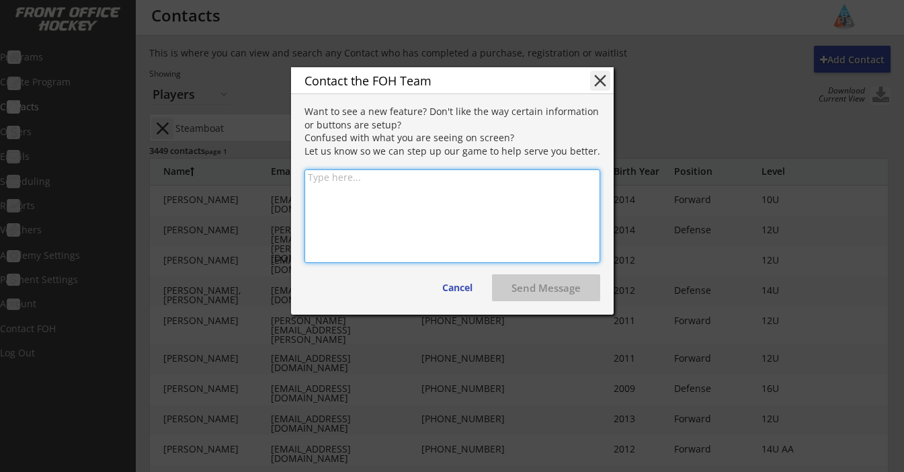
click at [418, 201] on textarea at bounding box center [453, 215] width 296 height 93
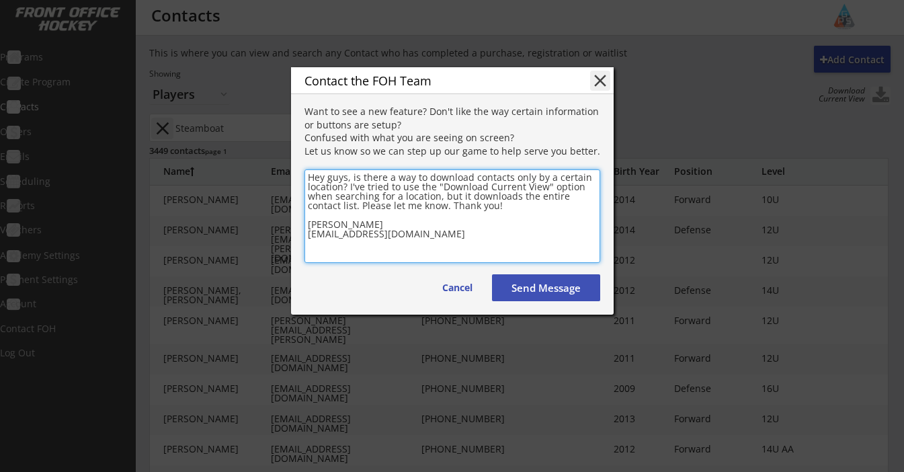
type textarea "Hey guys, is there a way to download contacts only by a certain location? I've …"
click at [562, 292] on button "Send Message" at bounding box center [546, 287] width 108 height 27
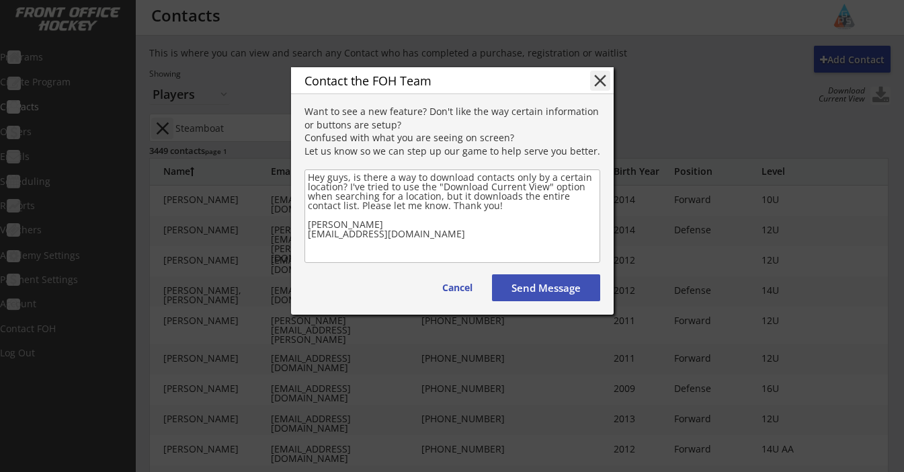
click at [554, 290] on button "Send Message" at bounding box center [546, 287] width 108 height 27
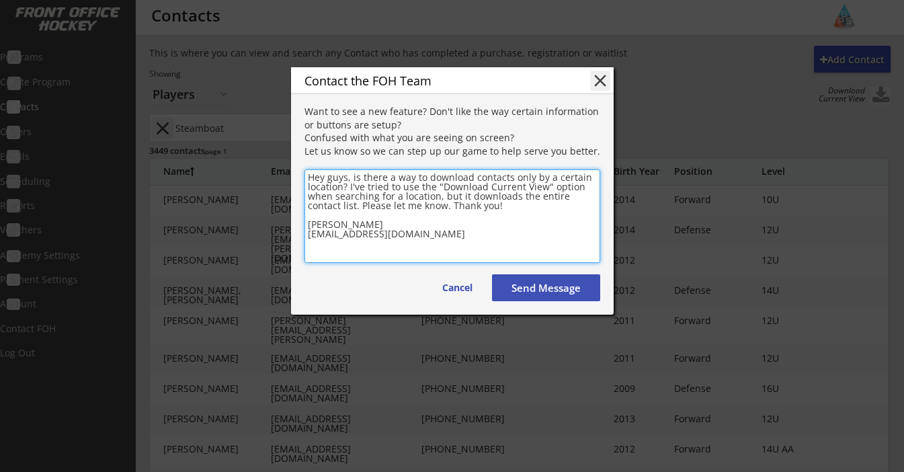
drag, startPoint x: 499, startPoint y: 235, endPoint x: 313, endPoint y: 165, distance: 198.3
click at [313, 165] on div "Contact the FOH Team close Want to see a new feature? Don't like the way certai…" at bounding box center [452, 190] width 323 height 247
click at [603, 80] on button "close" at bounding box center [600, 81] width 20 height 20
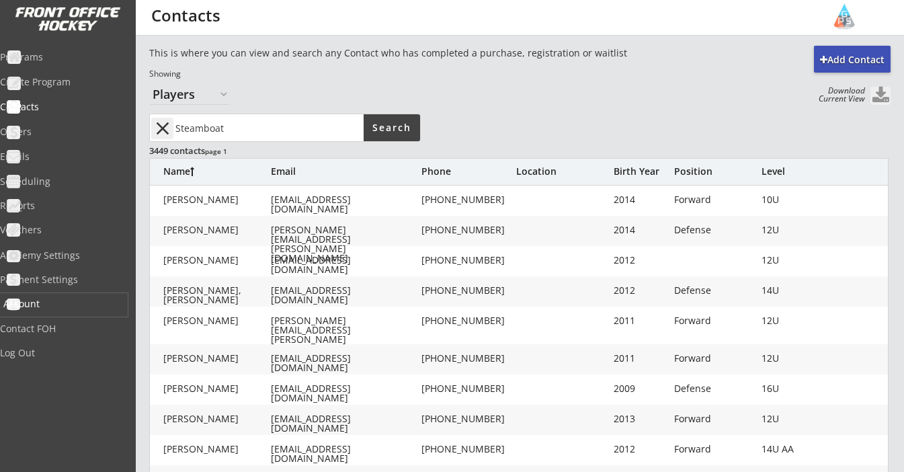
click at [50, 304] on div "Account" at bounding box center [63, 303] width 121 height 9
select select ""Yes""
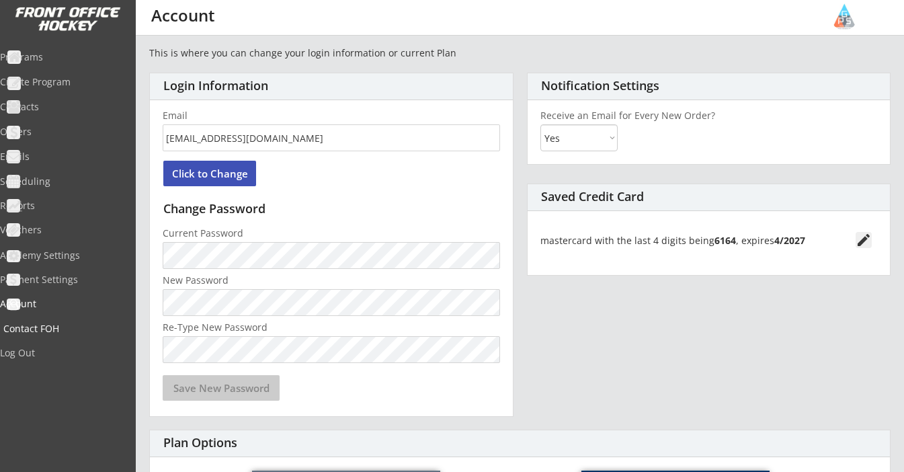
click at [51, 326] on div "Contact FOH" at bounding box center [63, 328] width 121 height 9
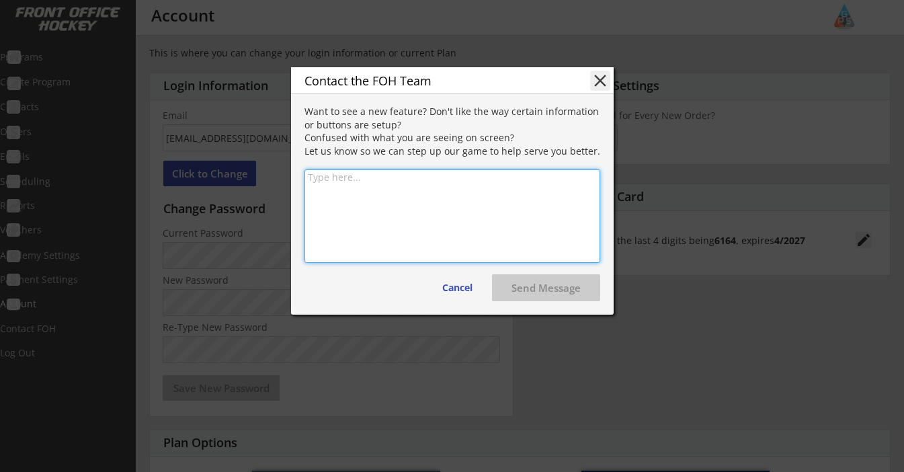
paste textarea "Hey guys, is there a way to download contacts only by a certain location? I've …"
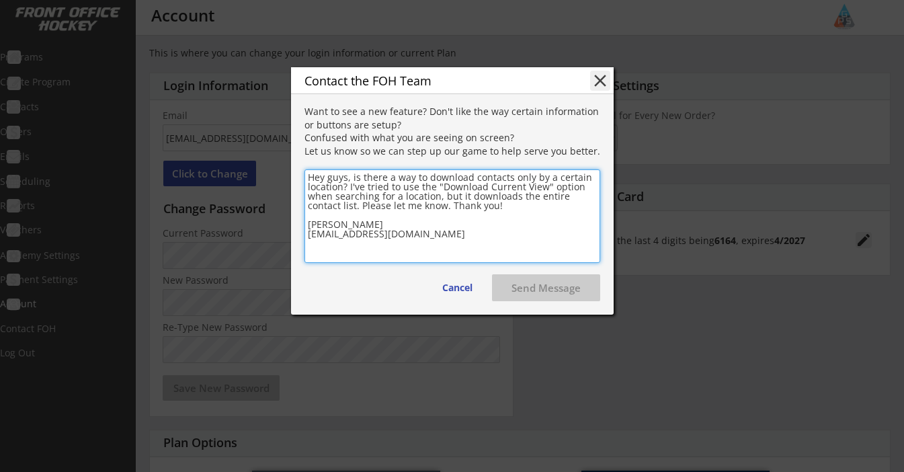
type textarea "Hey guys, is there a way to download contacts only by a certain location? I've …"
click at [553, 295] on button "Send Message" at bounding box center [546, 287] width 108 height 27
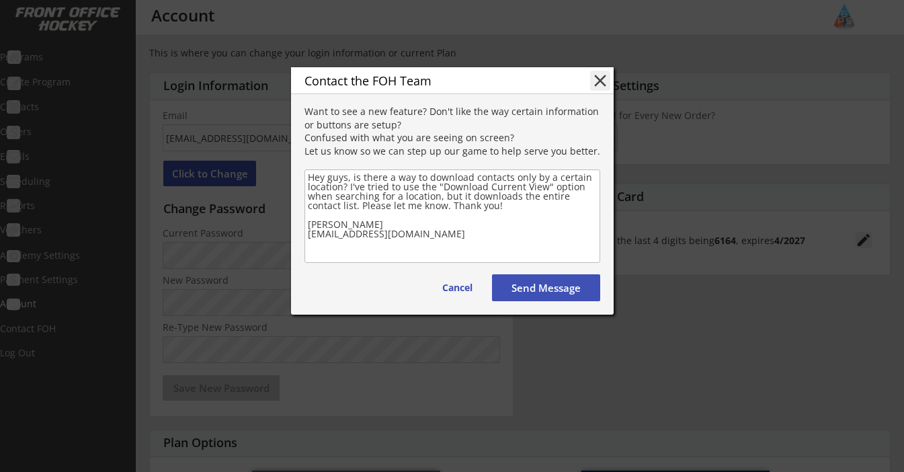
click at [596, 74] on button "close" at bounding box center [600, 81] width 20 height 20
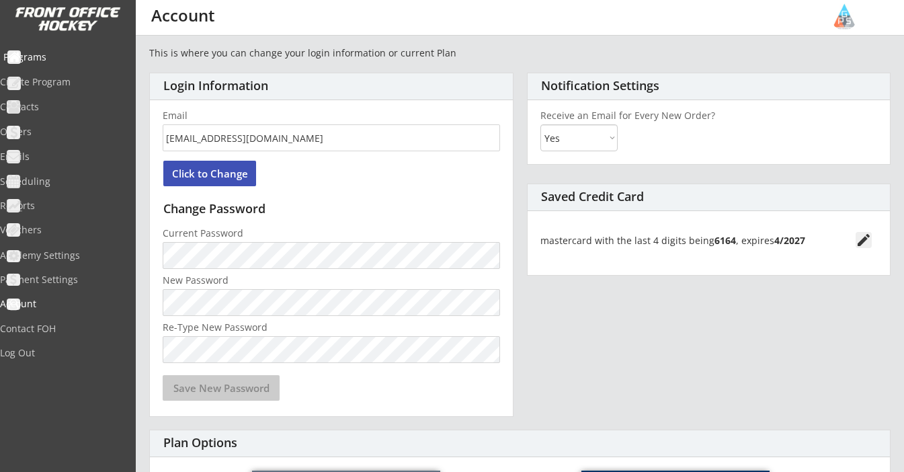
click at [63, 57] on div "Programs" at bounding box center [63, 56] width 121 height 9
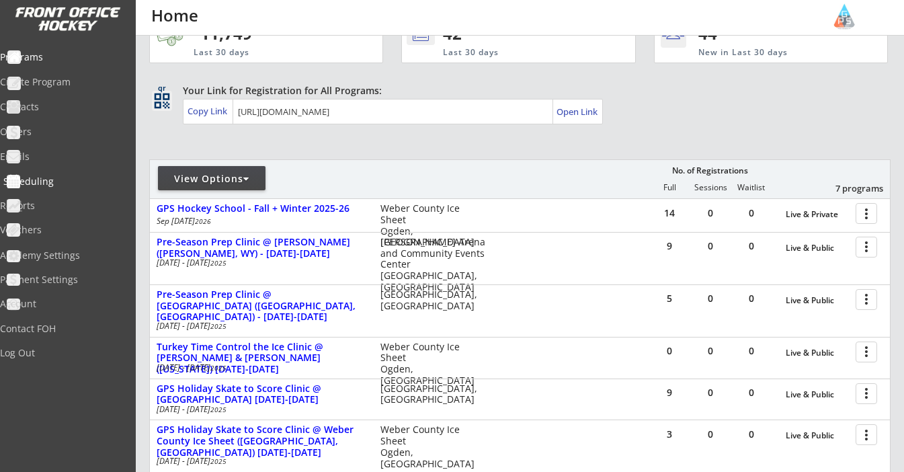
scroll to position [39, 0]
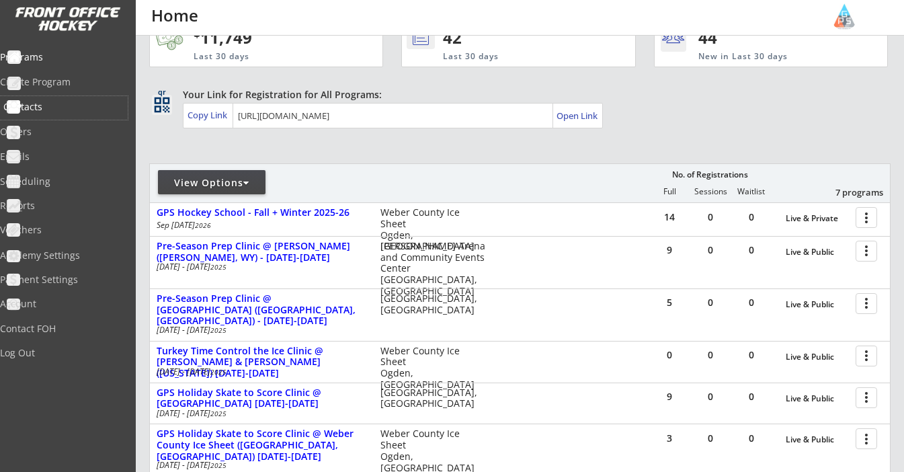
click at [58, 110] on div "Contacts" at bounding box center [63, 106] width 121 height 9
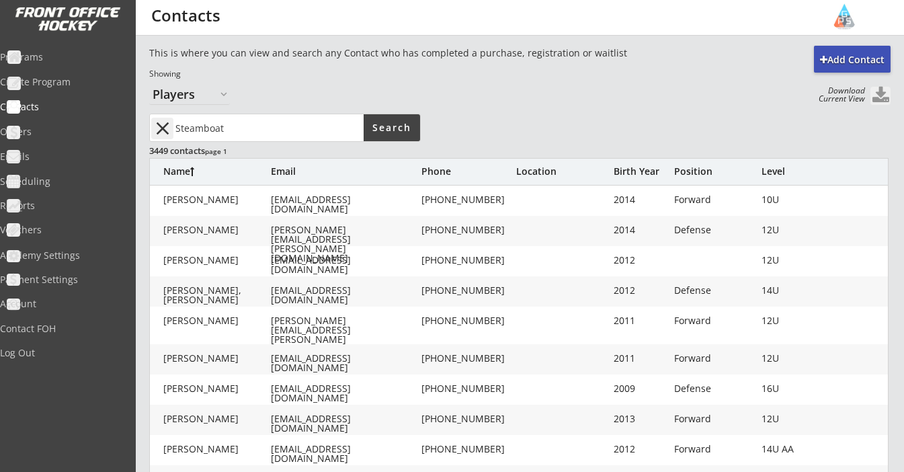
click at [308, 124] on input "input" at bounding box center [268, 127] width 191 height 27
type input "Steamboat"
select select ""Organizers""
click at [375, 131] on button "Search" at bounding box center [392, 127] width 56 height 27
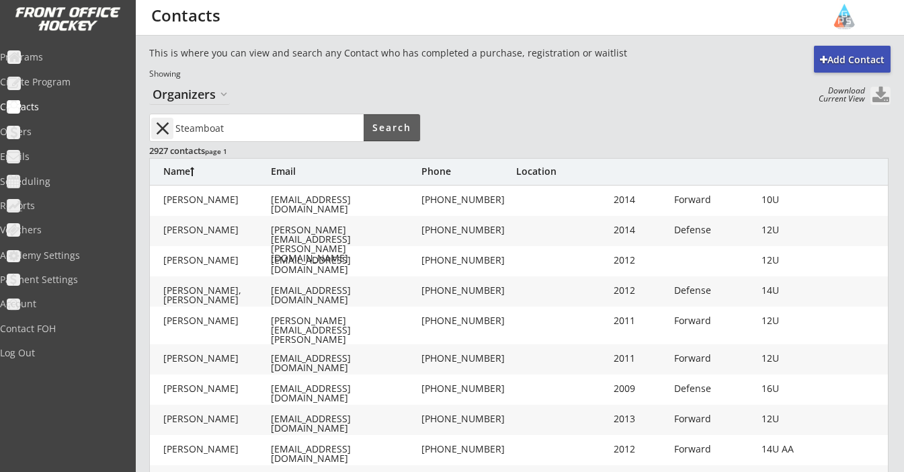
click at [375, 131] on button "Search" at bounding box center [392, 127] width 56 height 27
click at [270, 142] on div "2927 contacts page 1" at bounding box center [284, 150] width 270 height 16
click at [268, 132] on input "input" at bounding box center [268, 127] width 191 height 27
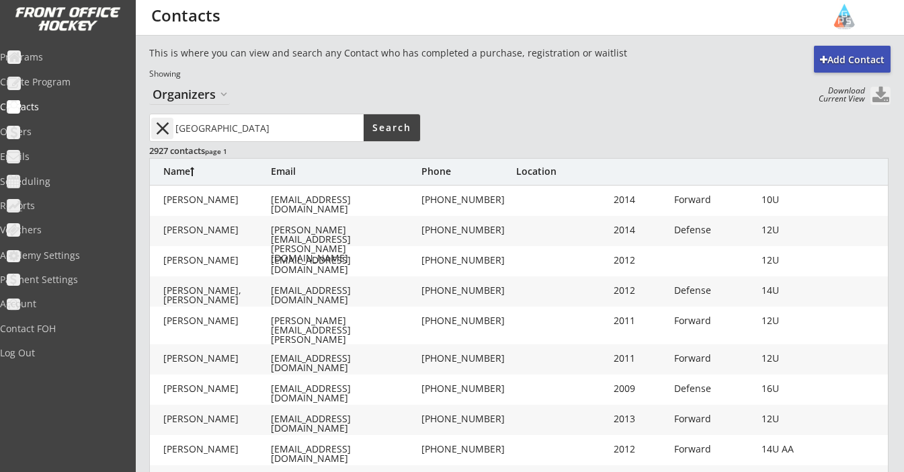
type input "Steamboat Springs"
click at [401, 121] on button "Search" at bounding box center [392, 127] width 56 height 27
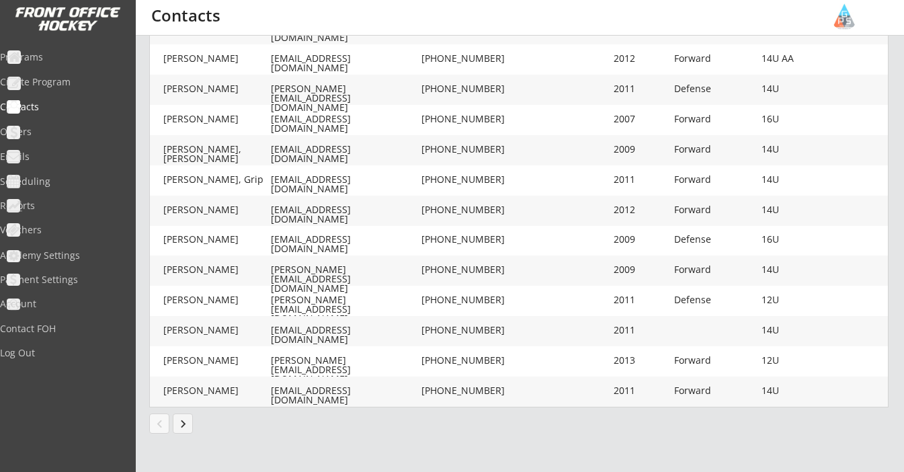
scroll to position [391, 0]
click at [188, 422] on button "keyboard_arrow_right" at bounding box center [183, 424] width 20 height 20
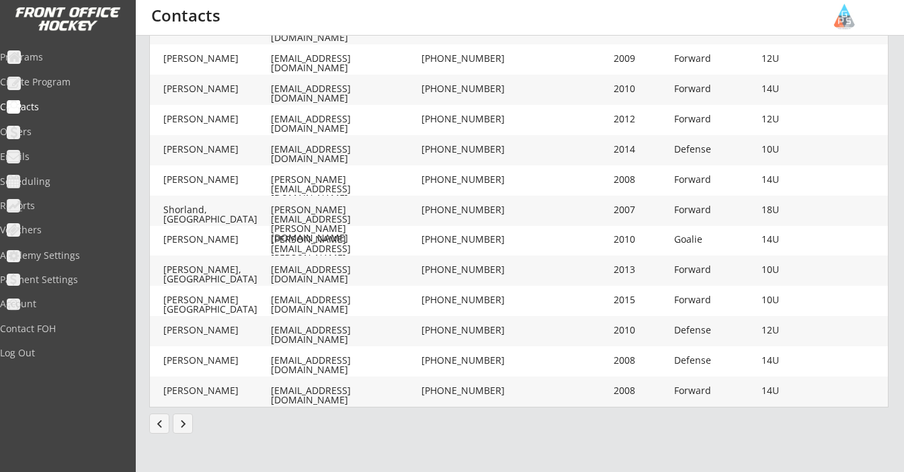
click at [188, 422] on button "keyboard_arrow_right" at bounding box center [183, 424] width 20 height 20
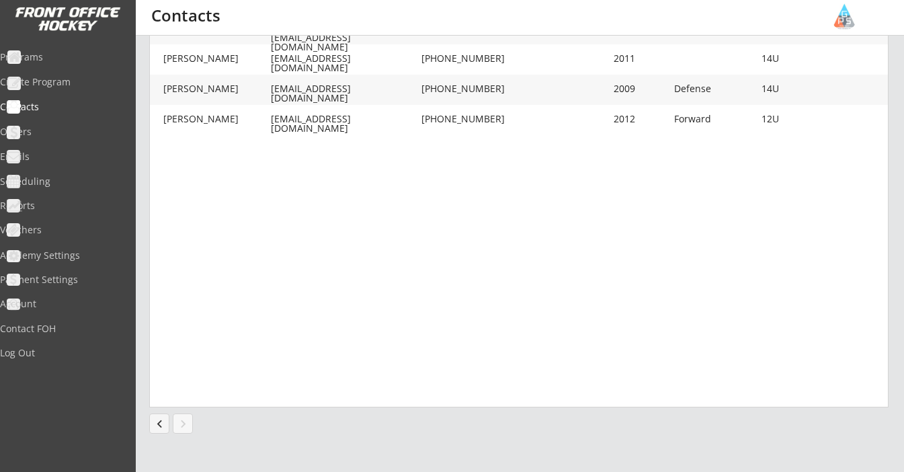
scroll to position [383, 0]
click at [159, 419] on button "chevron_left" at bounding box center [159, 424] width 20 height 20
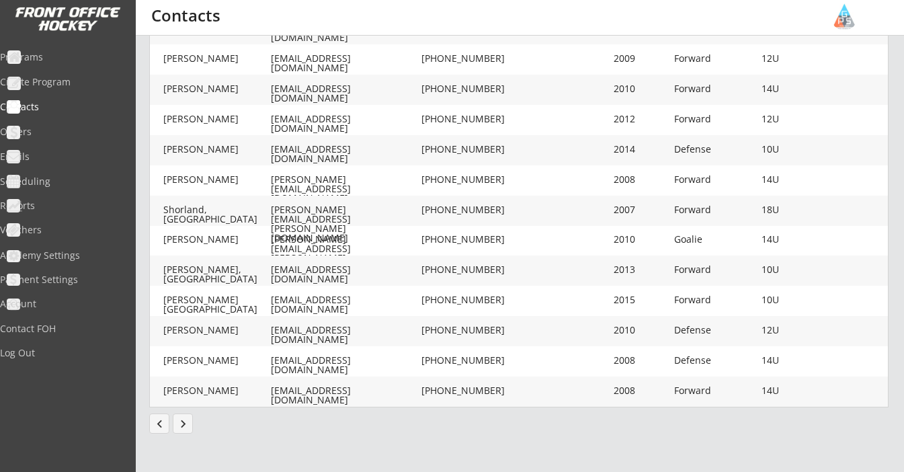
click at [155, 421] on button "chevron_left" at bounding box center [159, 424] width 20 height 20
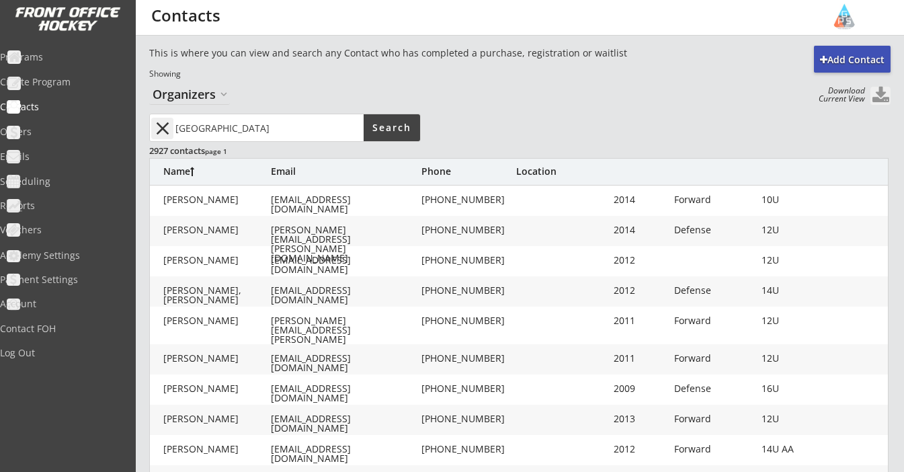
scroll to position [0, 0]
click at [190, 147] on div "2927 contacts page 1" at bounding box center [284, 151] width 270 height 12
click at [397, 140] on button "Search" at bounding box center [392, 127] width 56 height 27
click at [392, 130] on button "Search" at bounding box center [392, 127] width 56 height 27
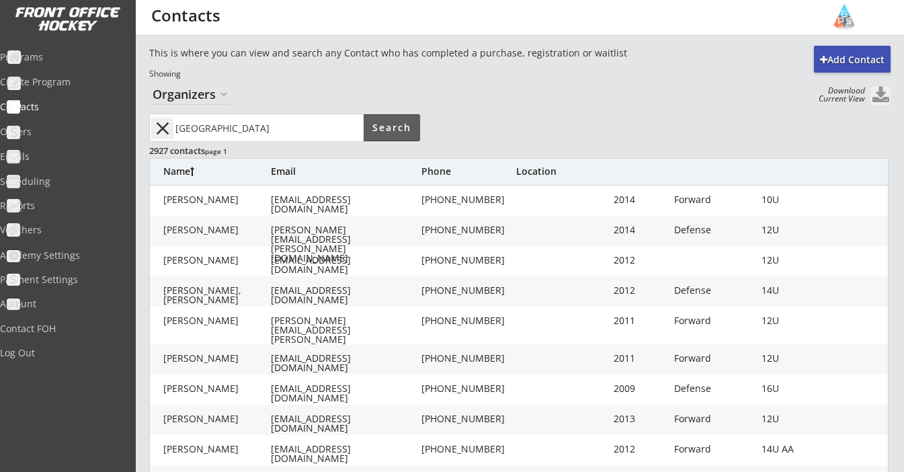
click at [392, 130] on button "Search" at bounding box center [392, 127] width 56 height 27
click at [880, 97] on button at bounding box center [881, 96] width 20 height 18
click at [159, 133] on button "close" at bounding box center [162, 129] width 22 height 22
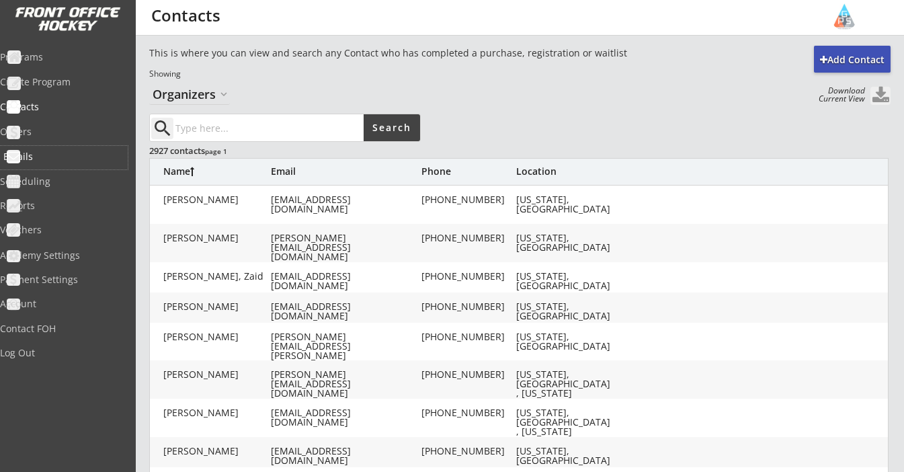
click at [41, 161] on div "Emails" at bounding box center [63, 156] width 121 height 9
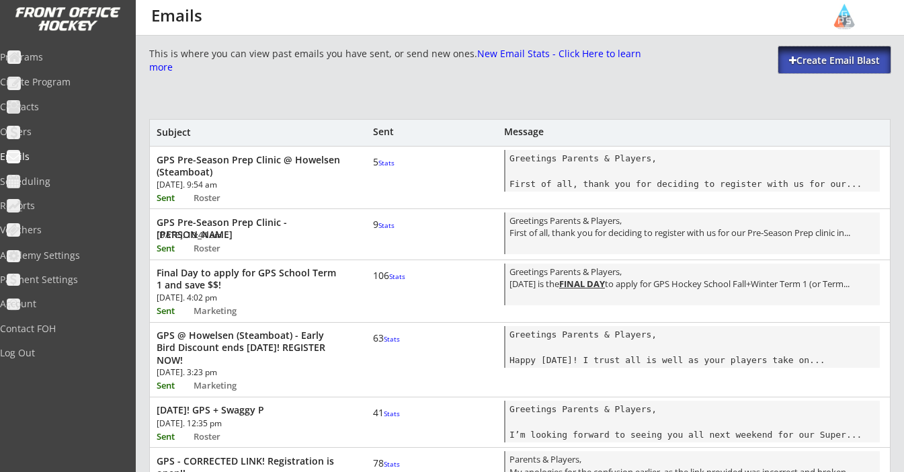
click at [818, 53] on div "Create Email Blast" at bounding box center [835, 59] width 112 height 27
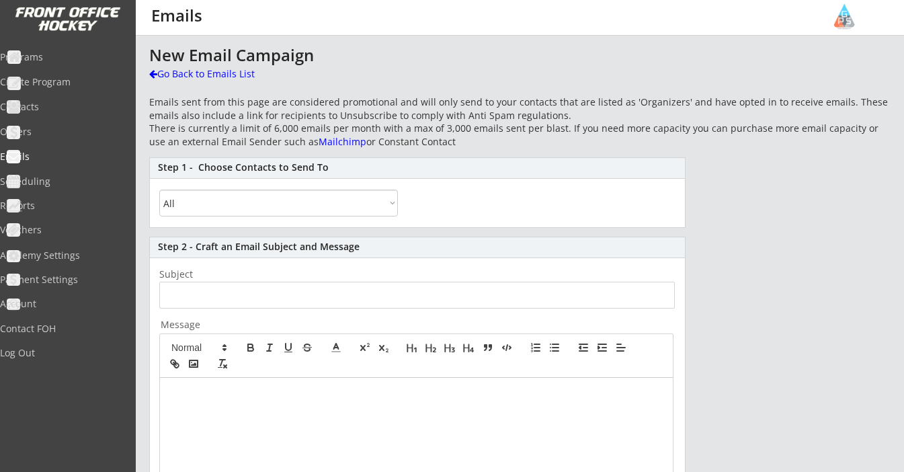
click at [246, 204] on select "All By Specific Programs Within Birth Year Range" at bounding box center [278, 203] width 239 height 27
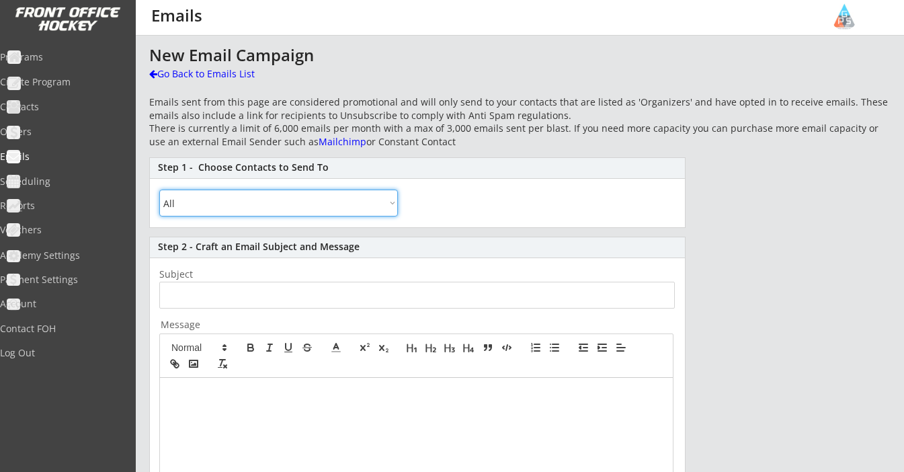
select select ""By Specific Programs""
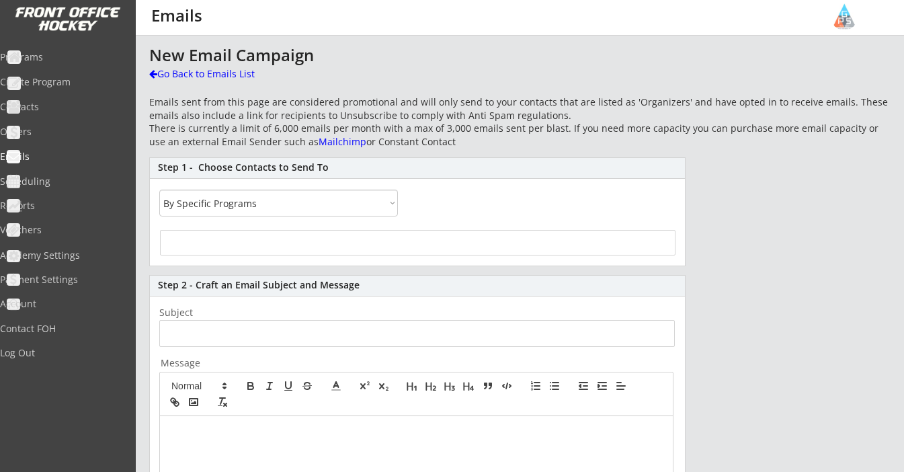
click at [241, 251] on div at bounding box center [418, 243] width 516 height 26
select select
click at [241, 245] on input "search" at bounding box center [418, 241] width 508 height 13
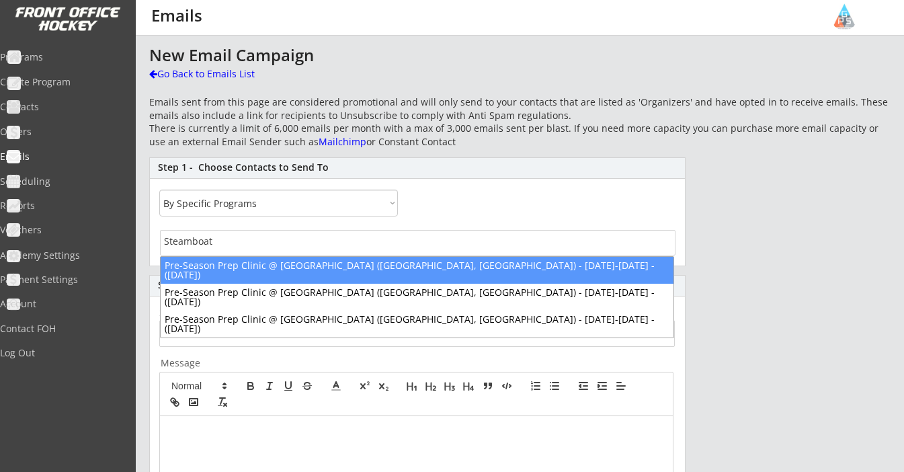
type input "Steamboat"
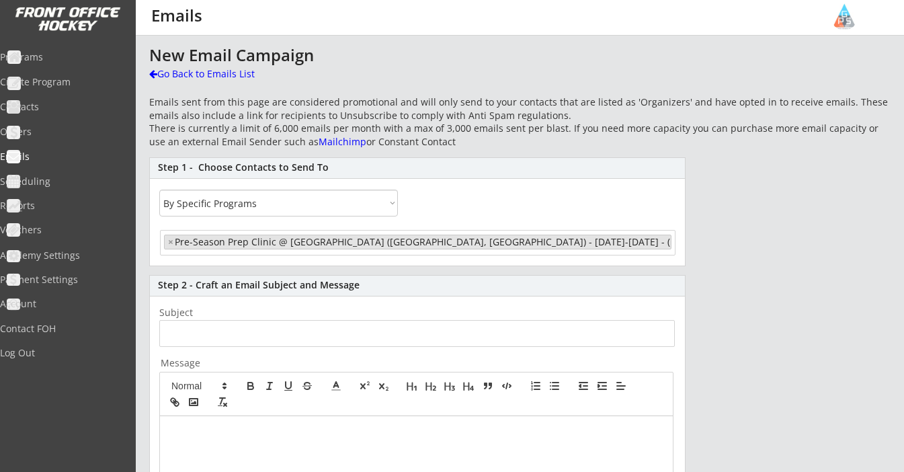
select select "1348695171700984260__LOOKUP__1691287846846x130939449006620670"
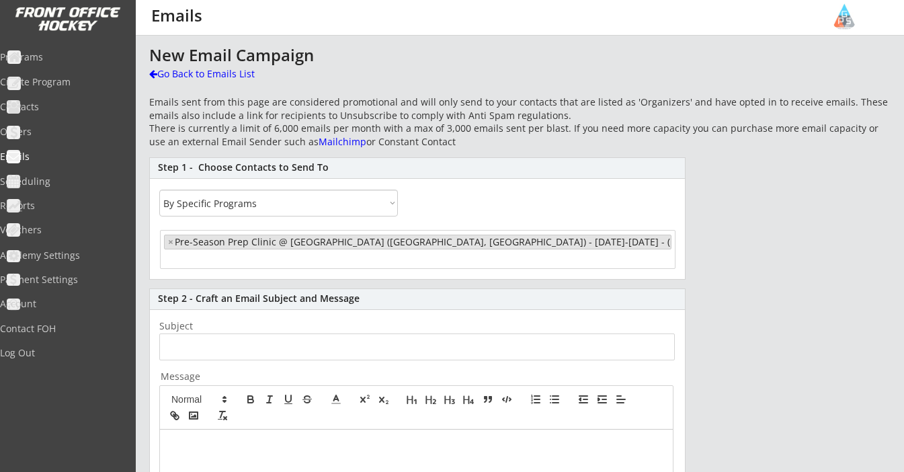
click at [243, 258] on input "search" at bounding box center [217, 259] width 106 height 13
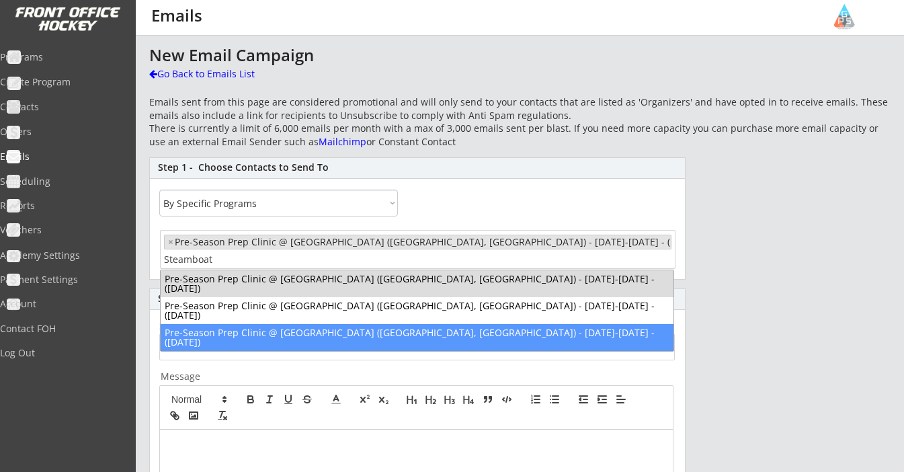
type input "Steamboat"
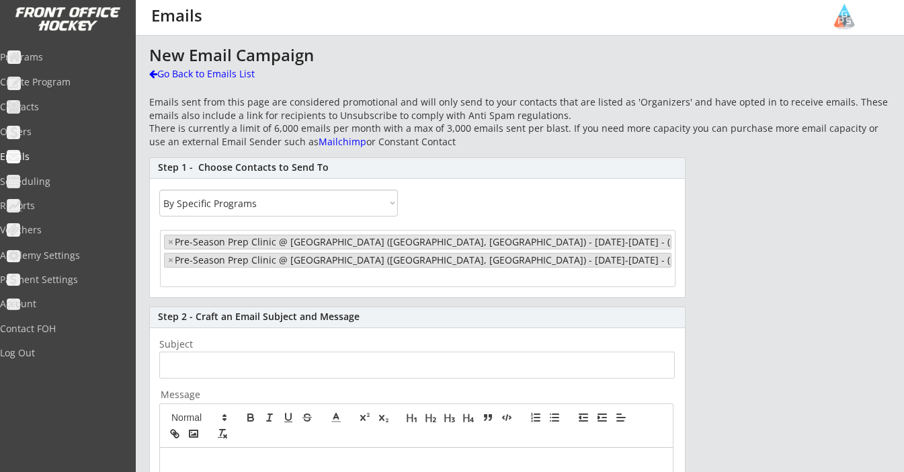
select select "1348695171700984260__LOOKUP__1691287846846x130939449006620670"
click at [251, 274] on input "search" at bounding box center [217, 277] width 106 height 13
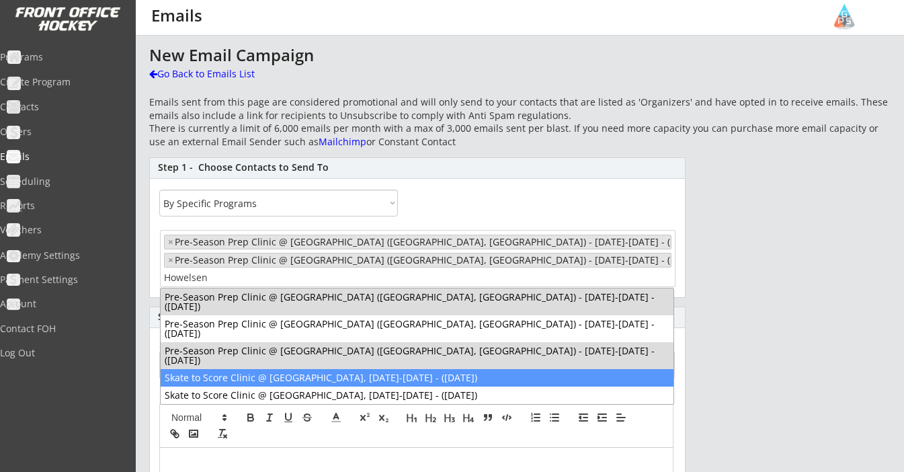
type input "Howelsen"
select select "1348695171700984260__LOOKUP__1691287846846x130939449006620670"
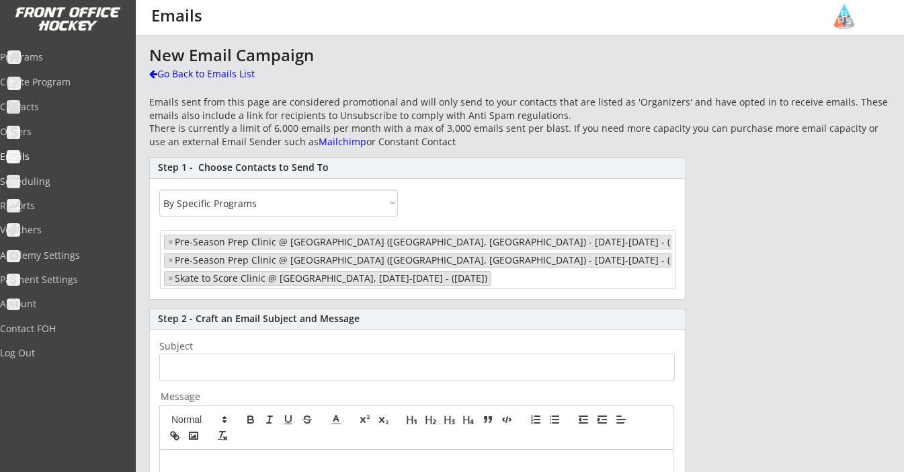
click at [568, 270] on li at bounding box center [548, 276] width 106 height 16
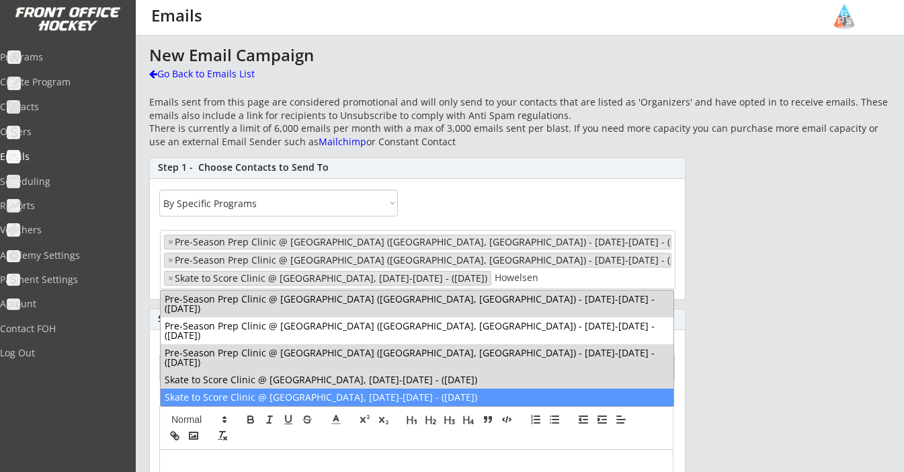
type input "Howelsen"
select select "1348695171700984260__LOOKUP__1691287846846x130939449006620670"
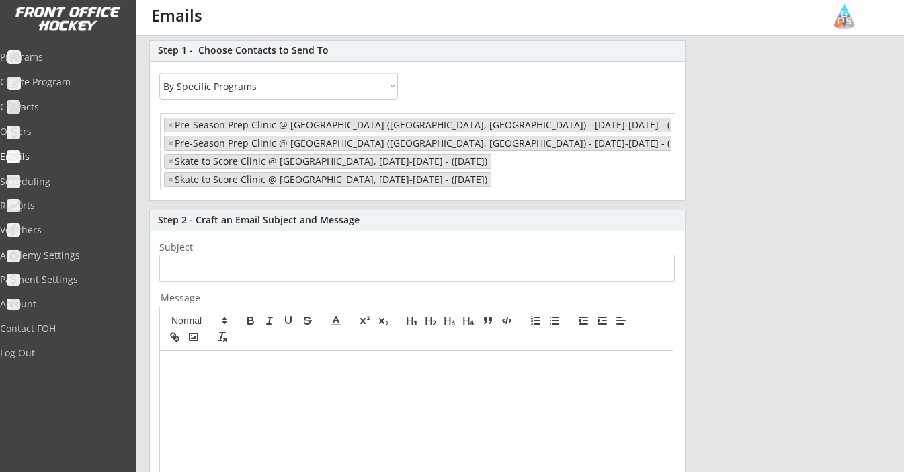
scroll to position [135, 0]
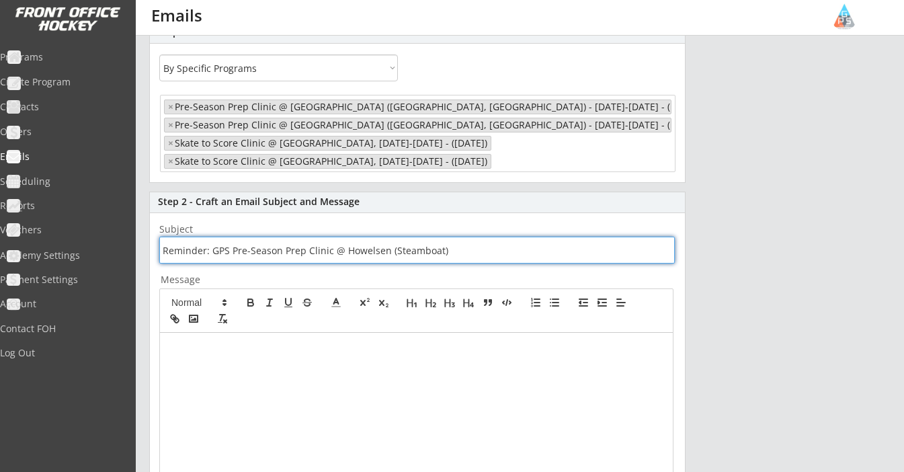
type input "Reminder: GPS Pre-Season Prep Clinic @ Howelsen (Steamboat)"
